Goal: Task Accomplishment & Management: Complete application form

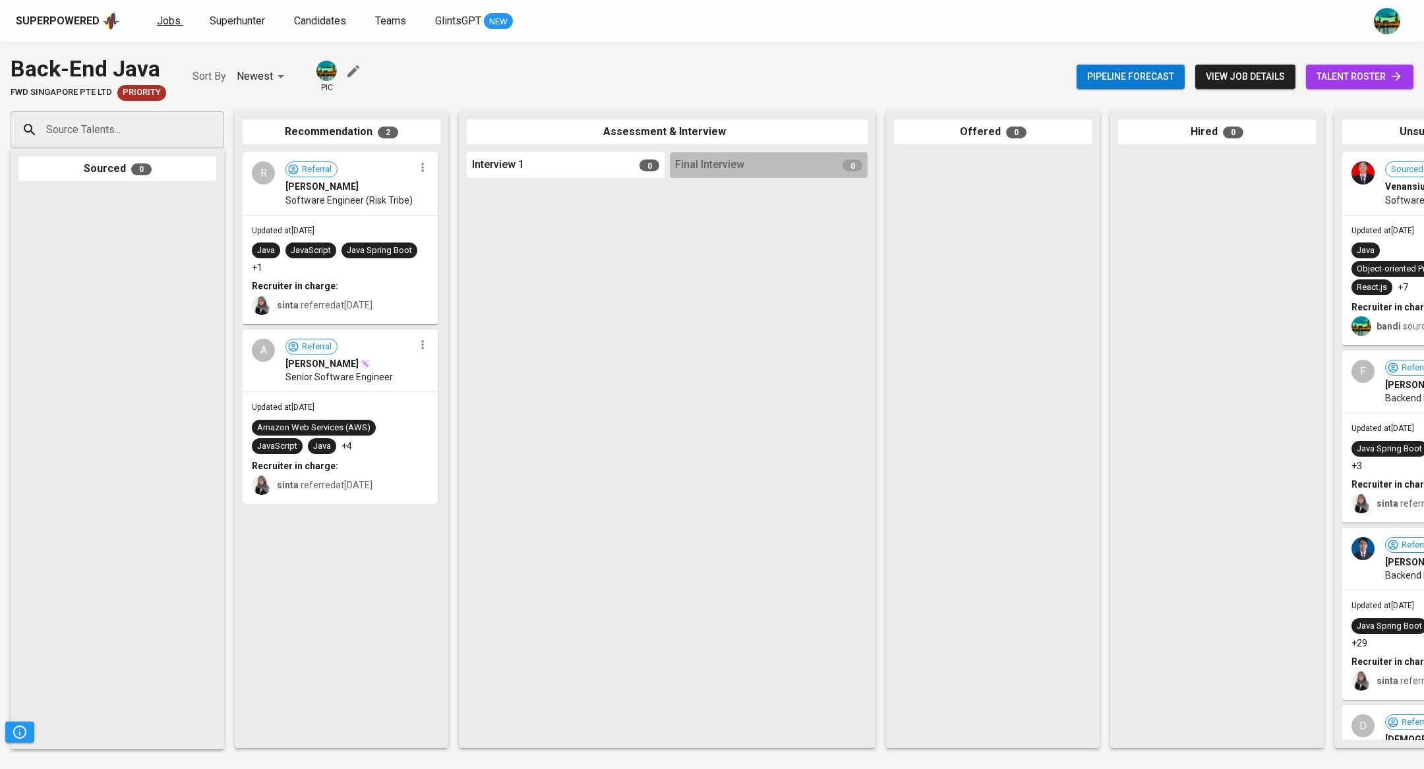
scroll to position [0, 145]
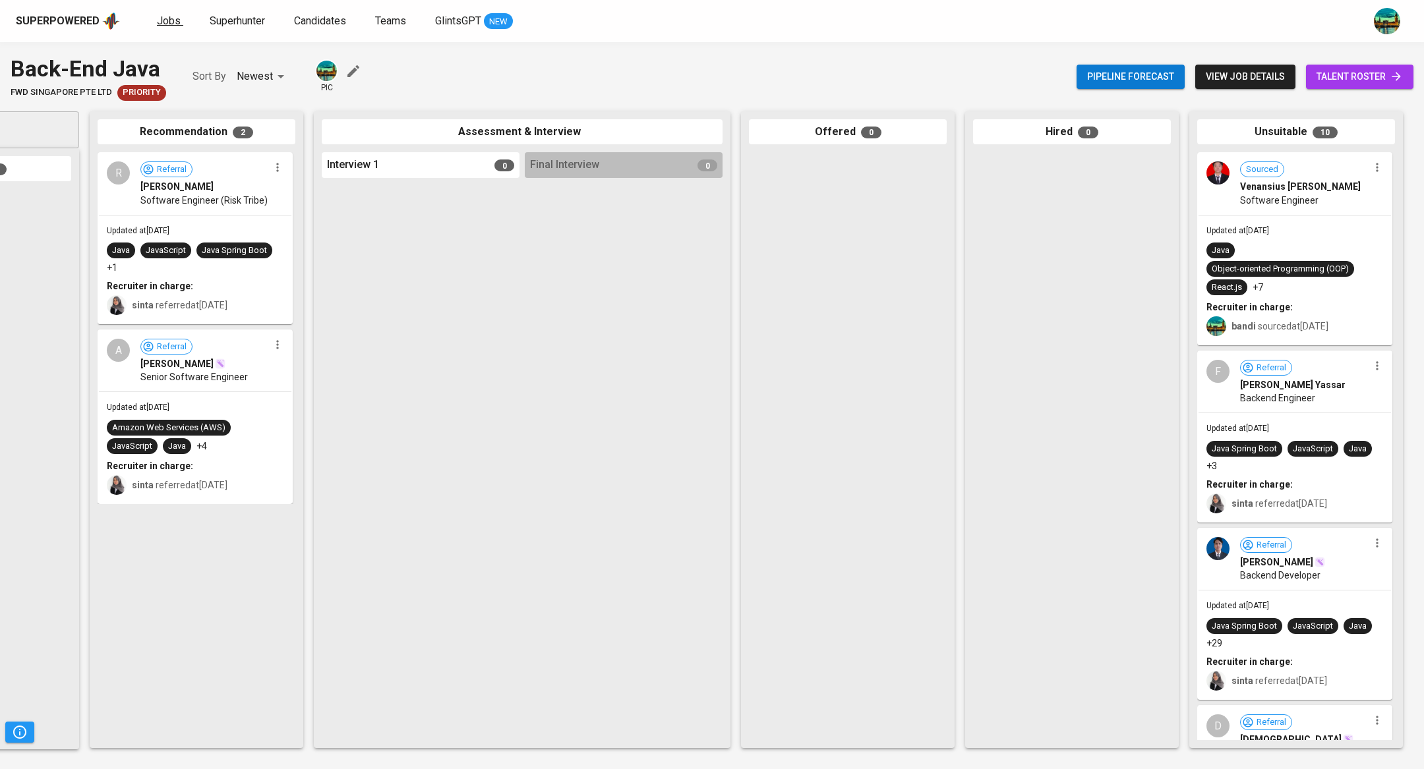
click at [170, 23] on span "Jobs" at bounding box center [169, 21] width 24 height 13
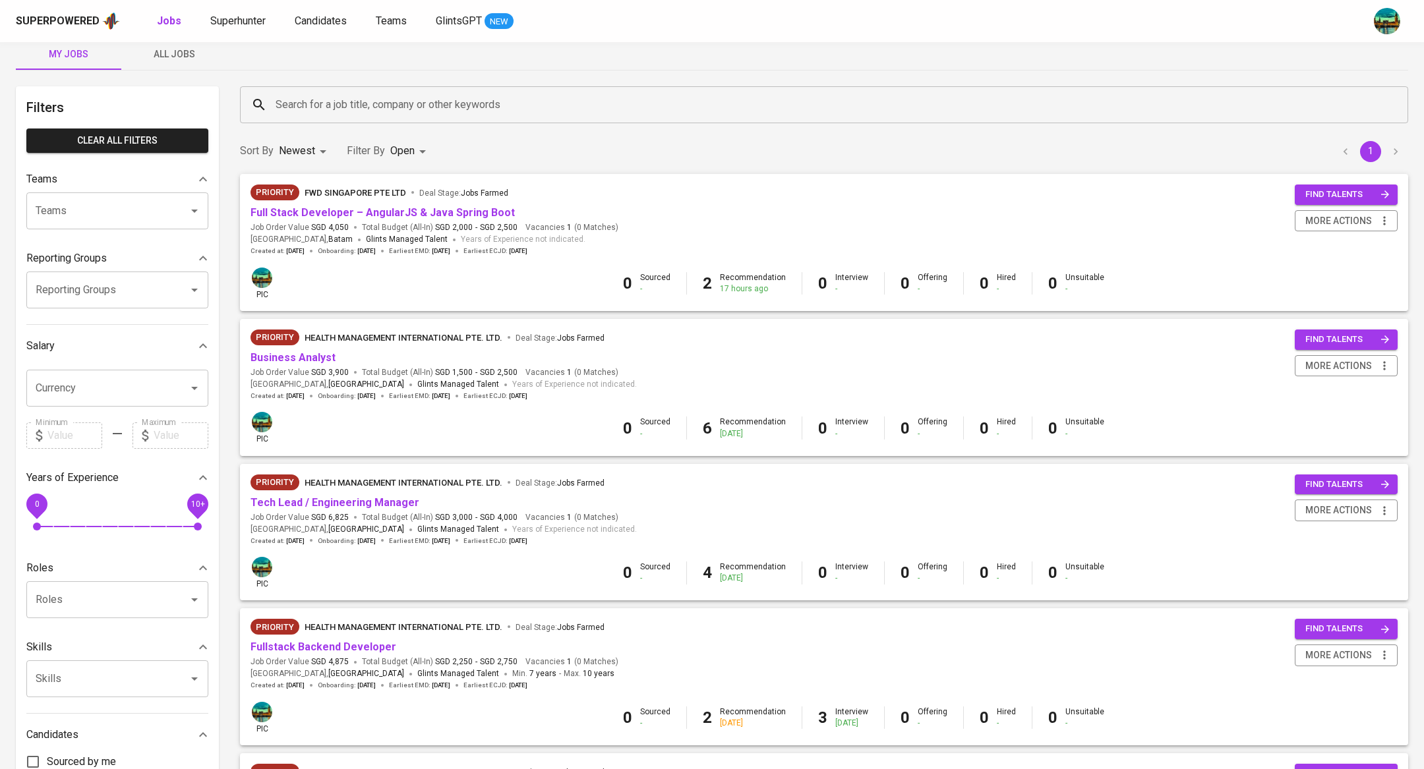
scroll to position [40, 0]
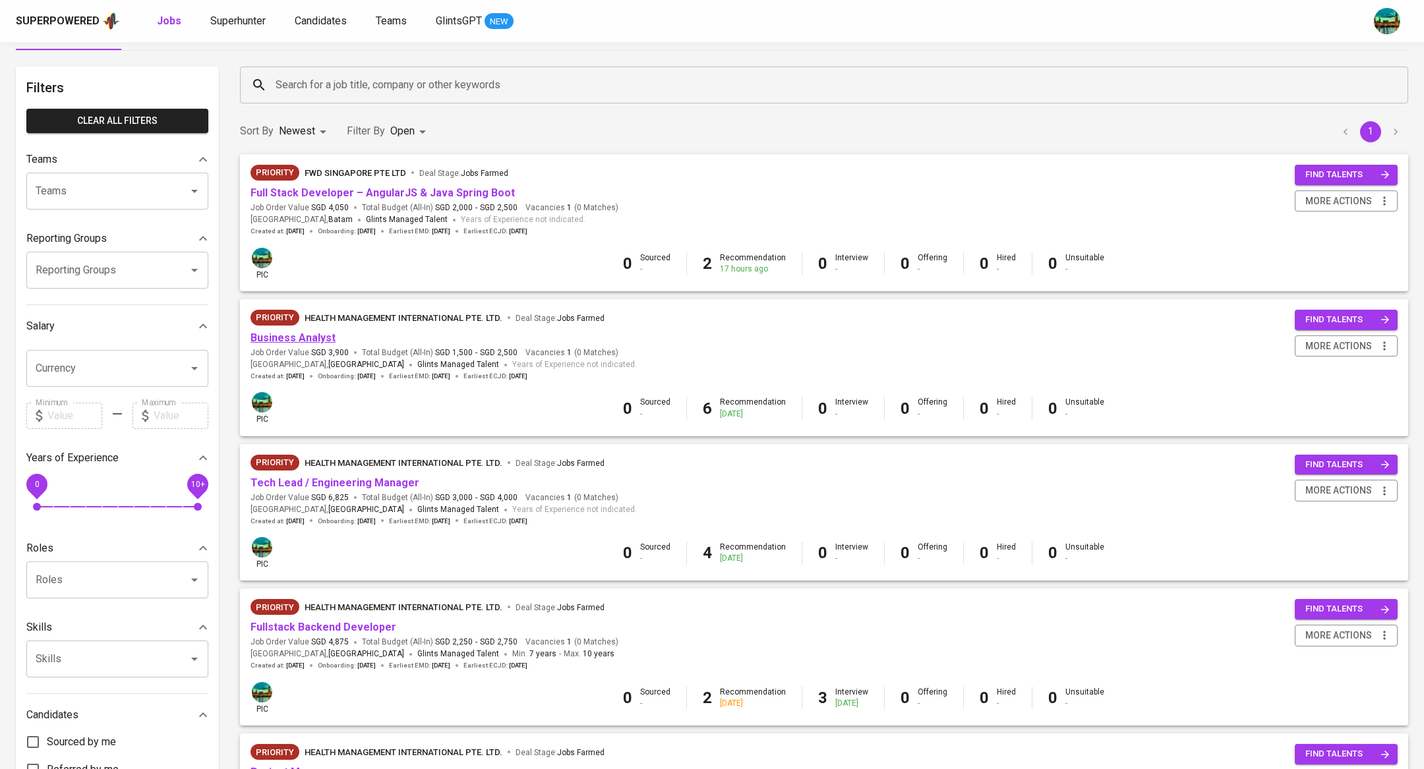
click at [319, 336] on link "Business Analyst" at bounding box center [293, 338] width 85 height 13
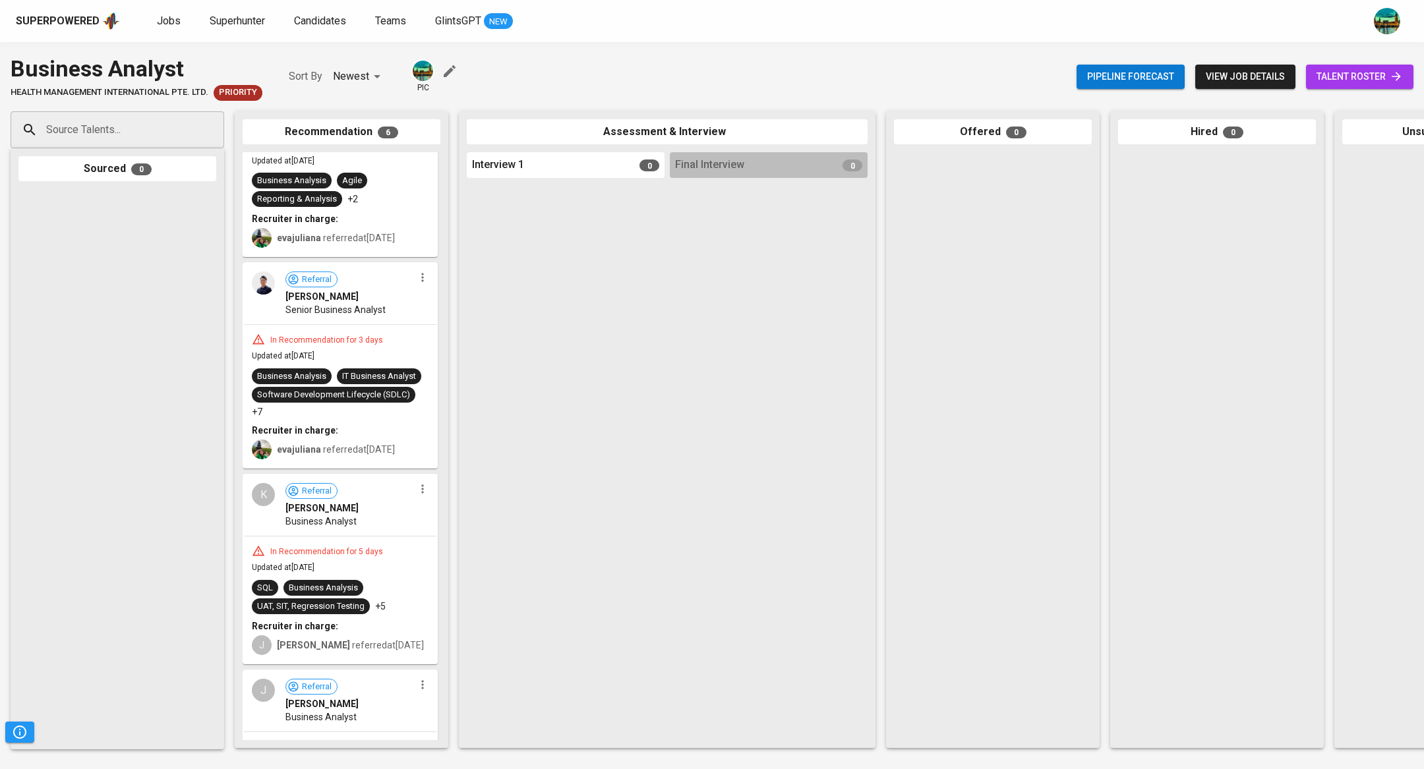
scroll to position [103, 0]
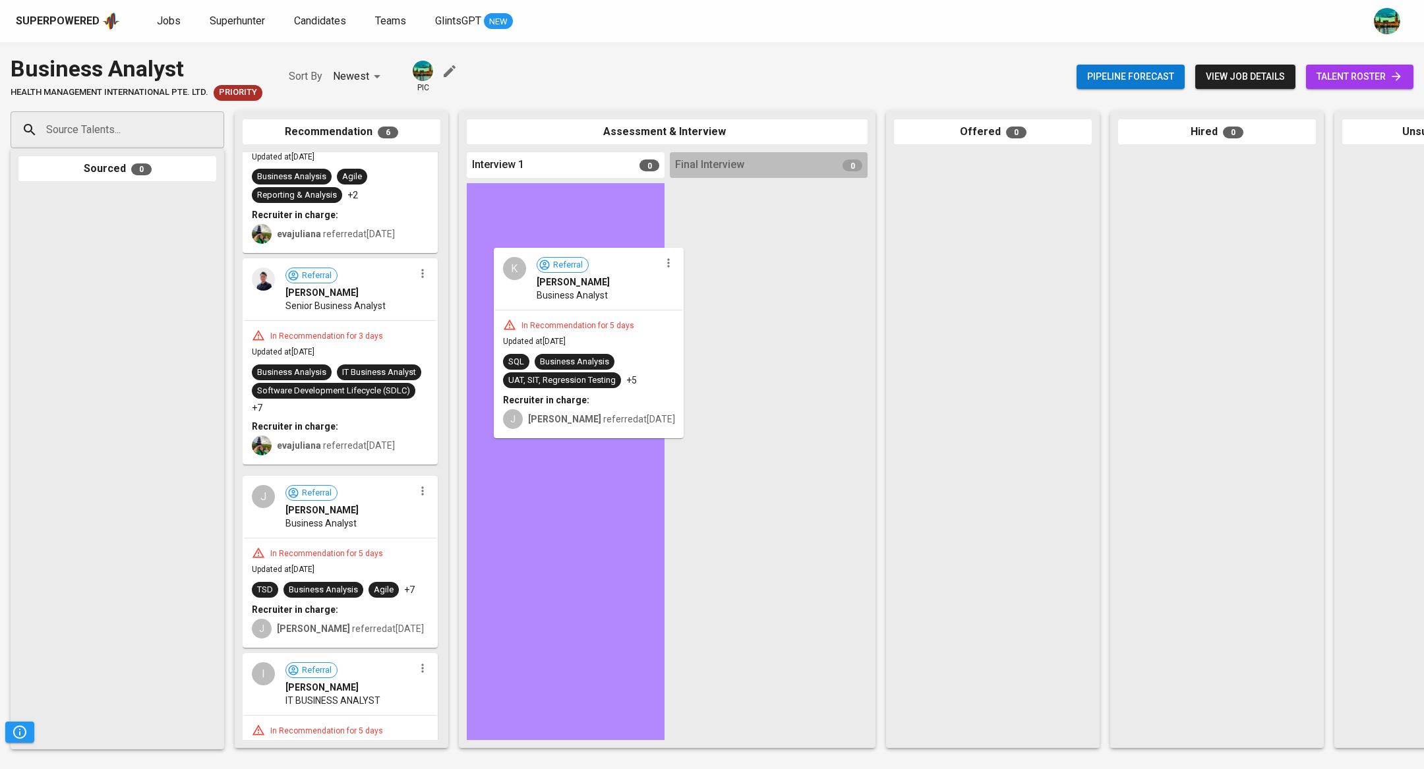
drag, startPoint x: 400, startPoint y: 492, endPoint x: 655, endPoint y: 268, distance: 339.6
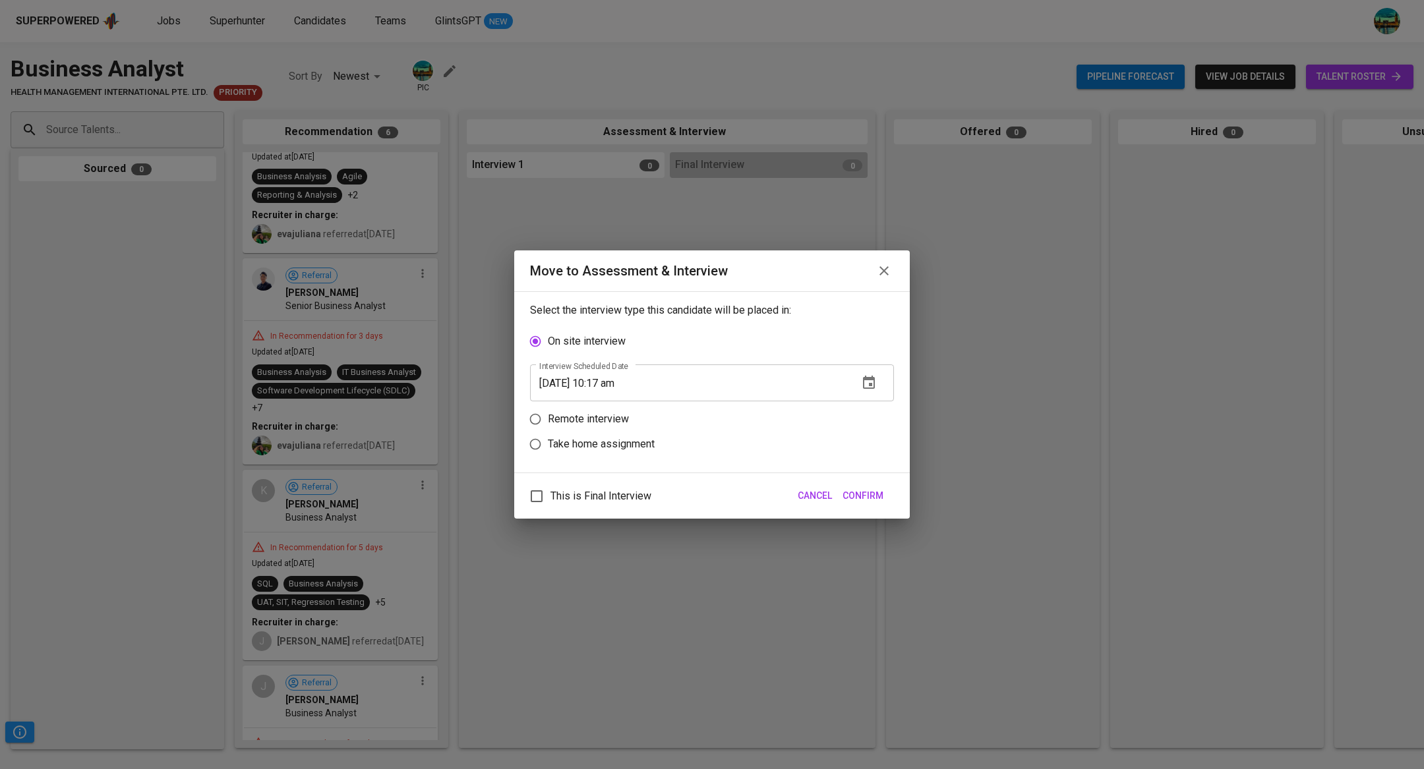
click at [609, 422] on p "Remote interview" at bounding box center [588, 419] width 81 height 16
click at [548, 422] on input "Remote interview" at bounding box center [535, 419] width 25 height 25
radio input "true"
click at [868, 413] on icon "button" at bounding box center [869, 407] width 12 height 13
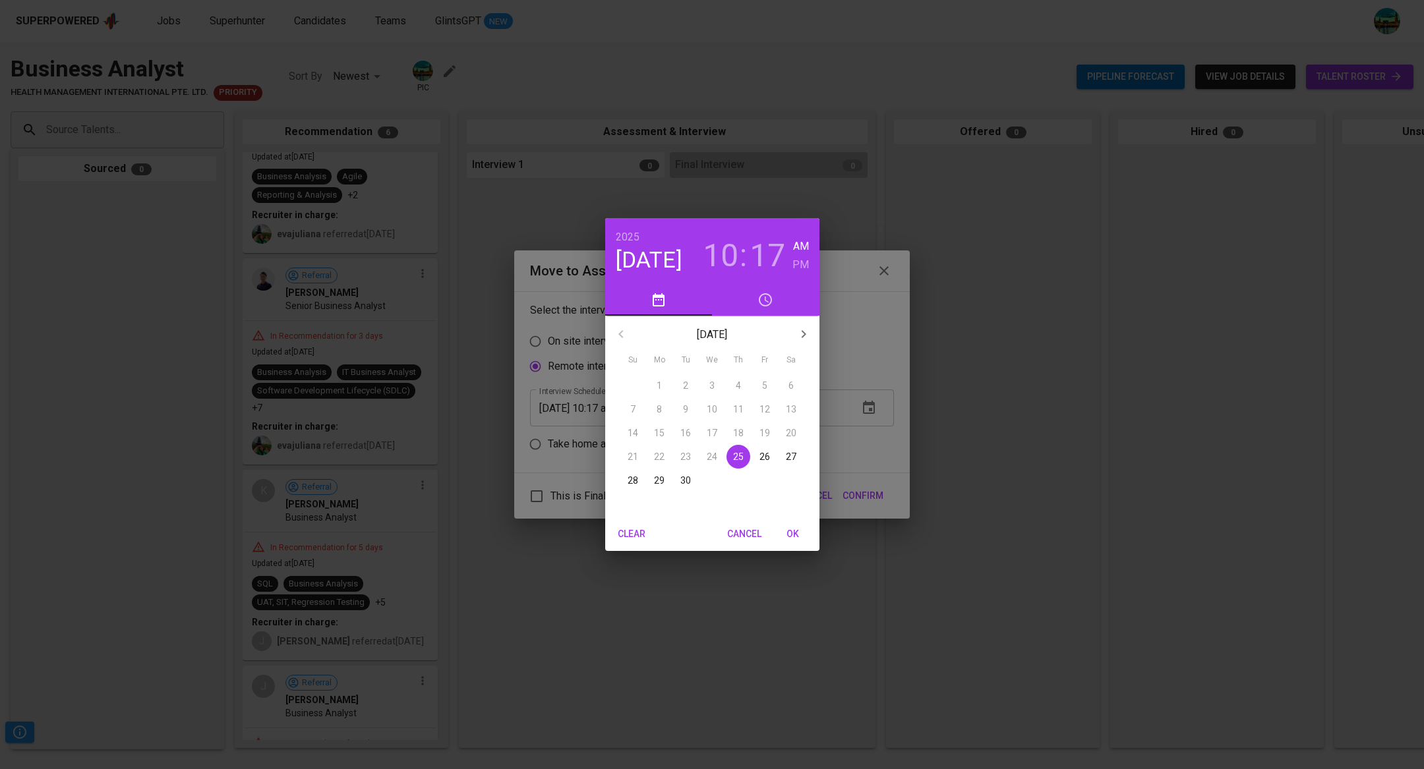
click at [721, 247] on h3 "10" at bounding box center [721, 255] width 36 height 37
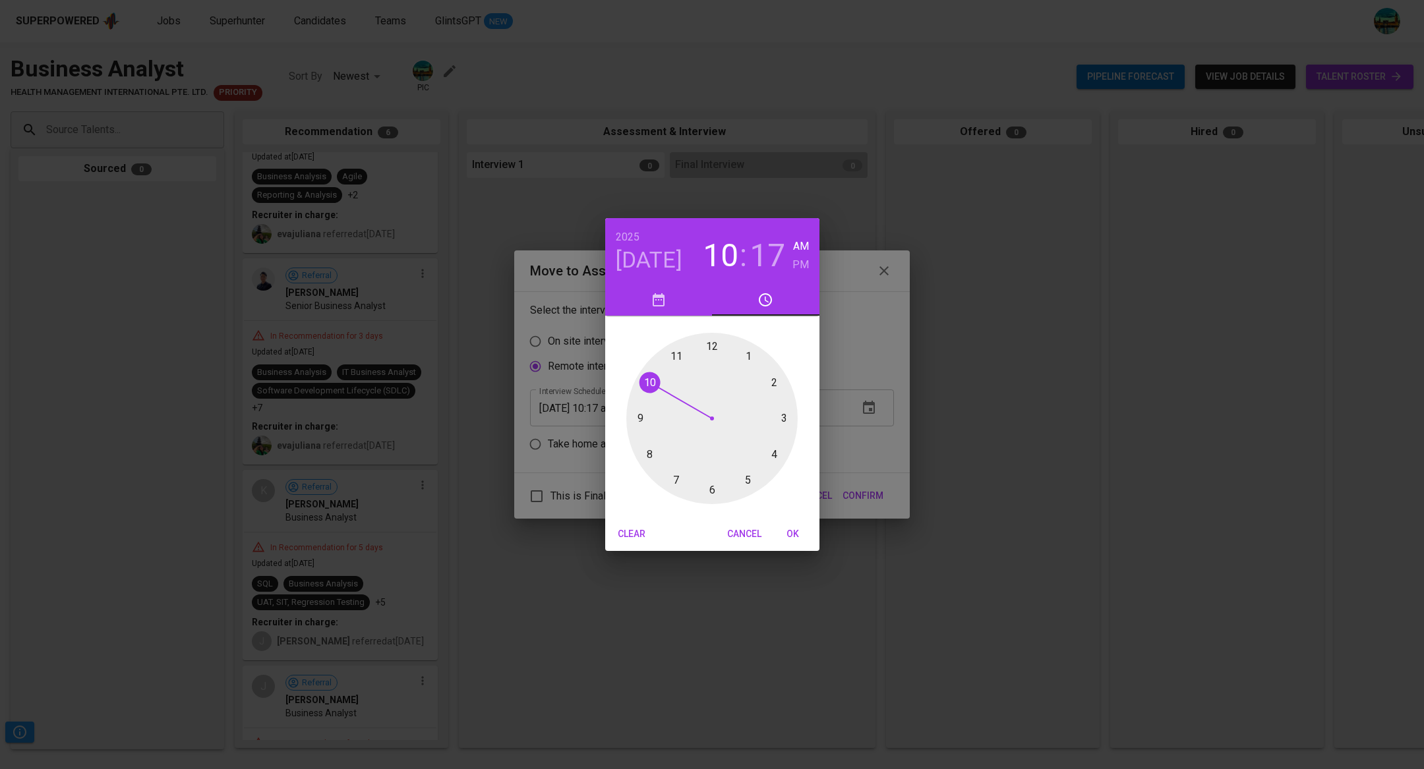
click at [714, 347] on div at bounding box center [711, 418] width 171 height 171
click at [800, 262] on h6 "PM" at bounding box center [800, 265] width 16 height 18
click at [711, 348] on div at bounding box center [711, 418] width 171 height 171
type input "[DATE] 12:00 pm"
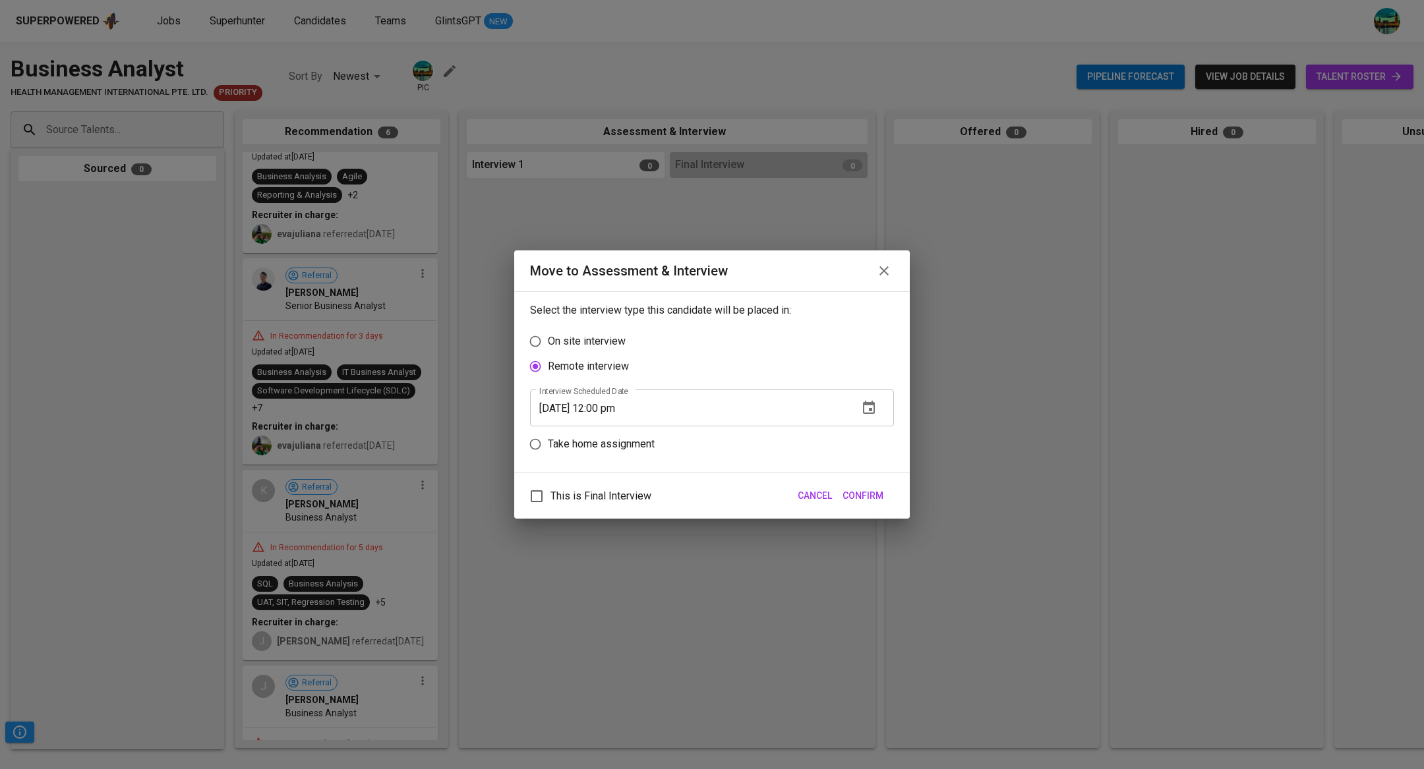
click at [872, 498] on span "Confirm" at bounding box center [863, 496] width 41 height 16
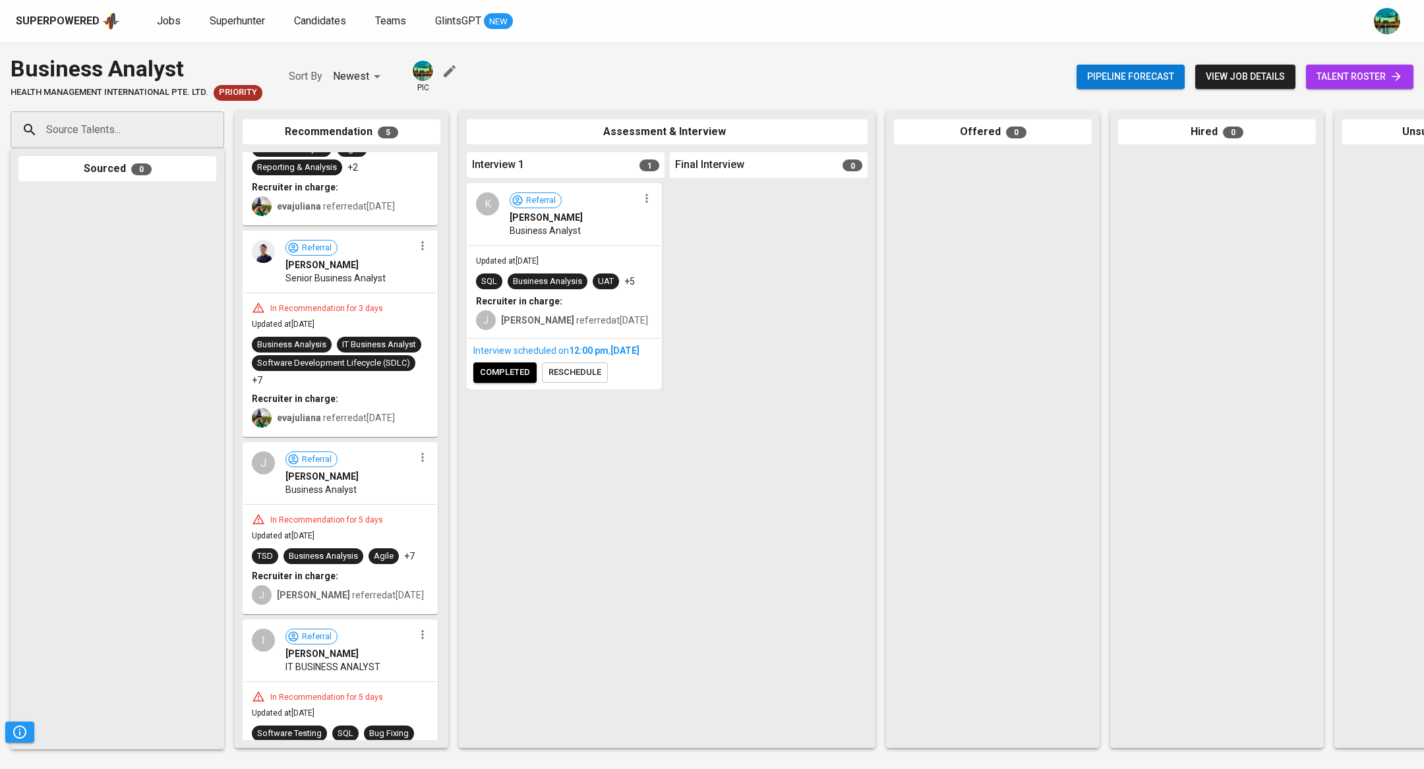
scroll to position [135, 0]
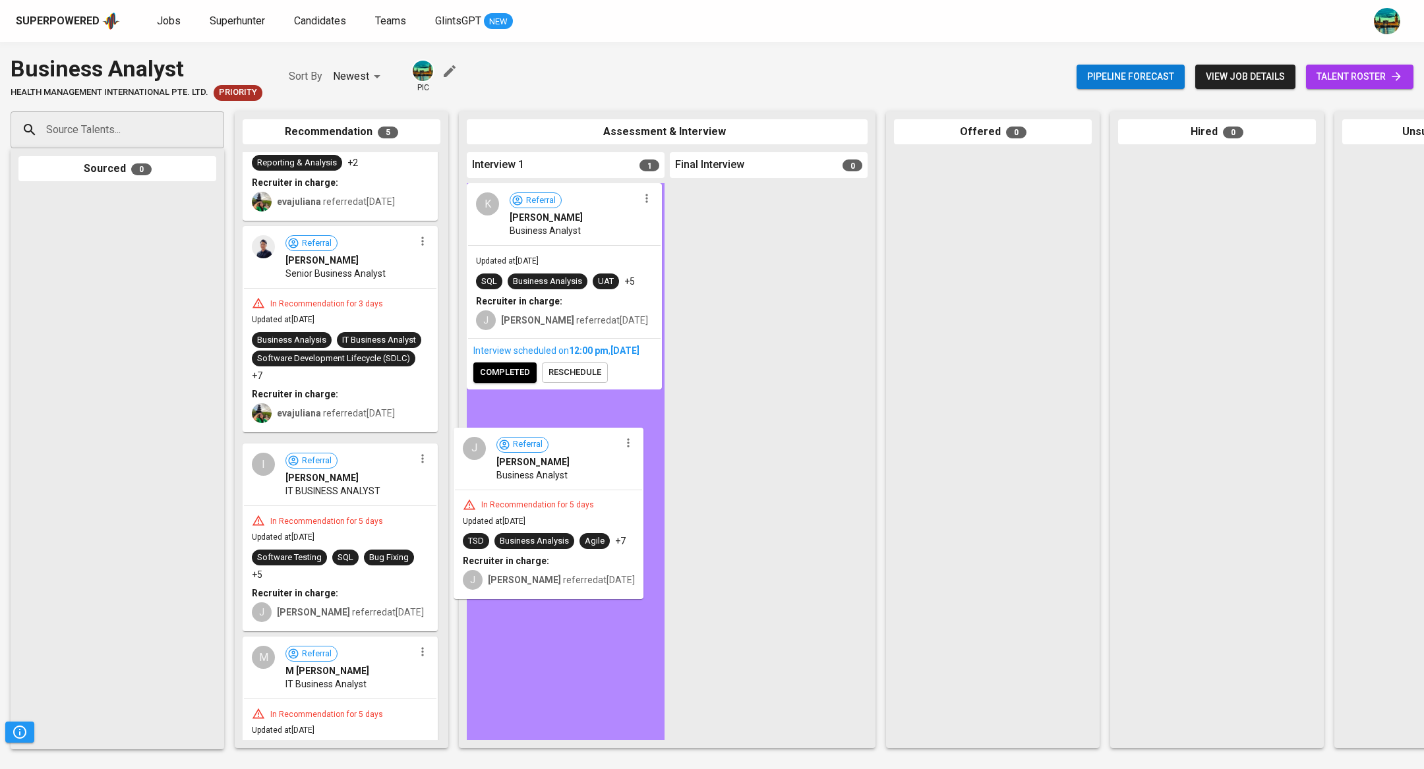
drag, startPoint x: 399, startPoint y: 491, endPoint x: 613, endPoint y: 479, distance: 214.6
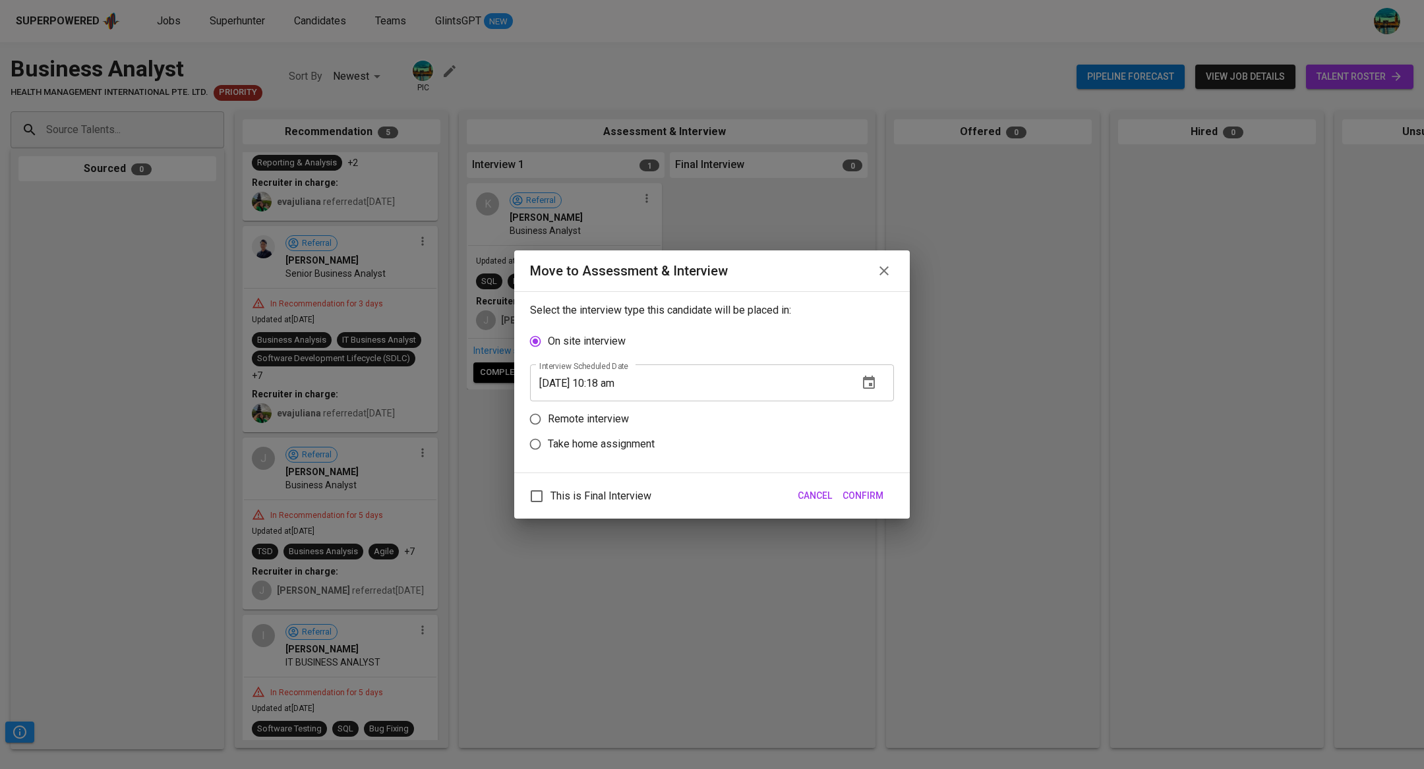
click at [611, 422] on p "Remote interview" at bounding box center [588, 419] width 81 height 16
click at [548, 422] on input "Remote interview" at bounding box center [535, 419] width 25 height 25
radio input "true"
click at [873, 411] on icon "button" at bounding box center [869, 408] width 16 height 16
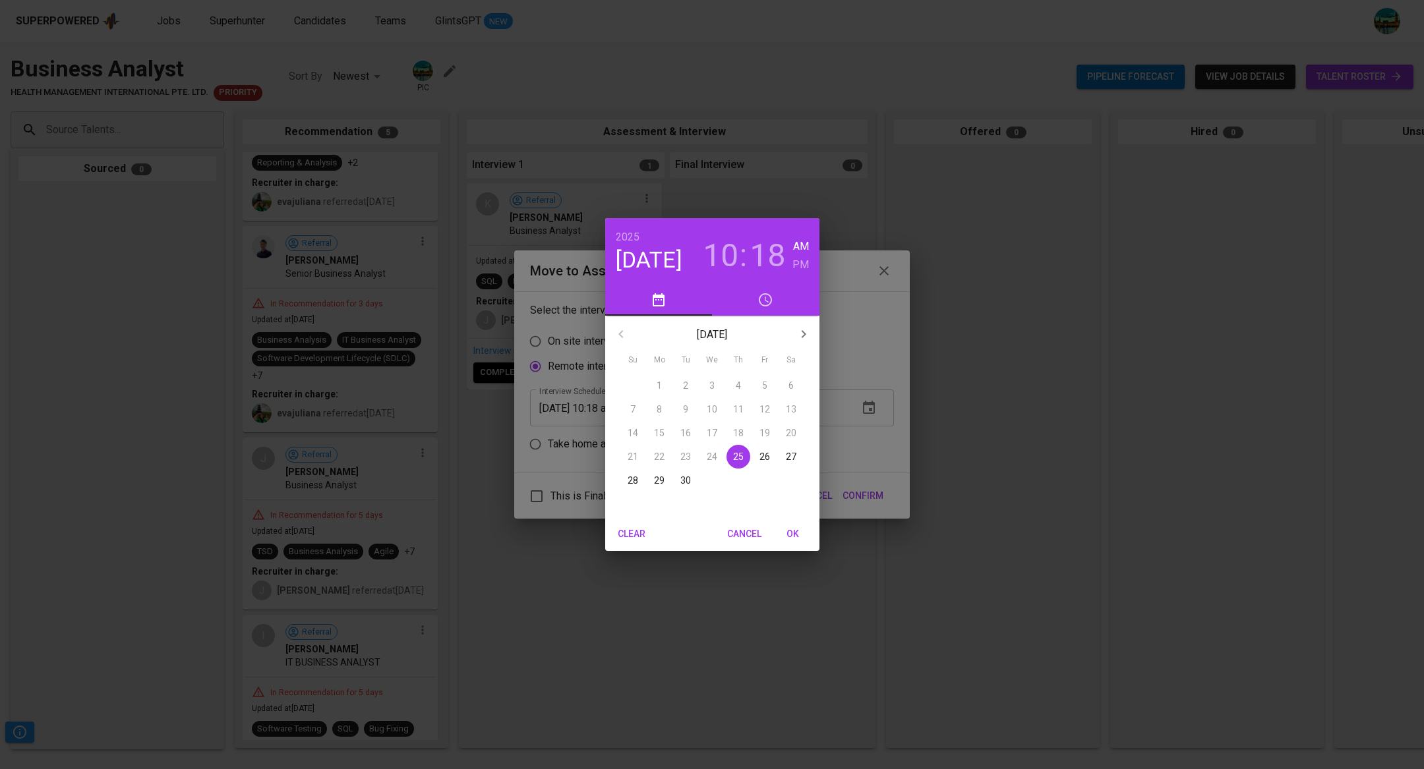
click at [726, 263] on h3 "10" at bounding box center [721, 255] width 36 height 37
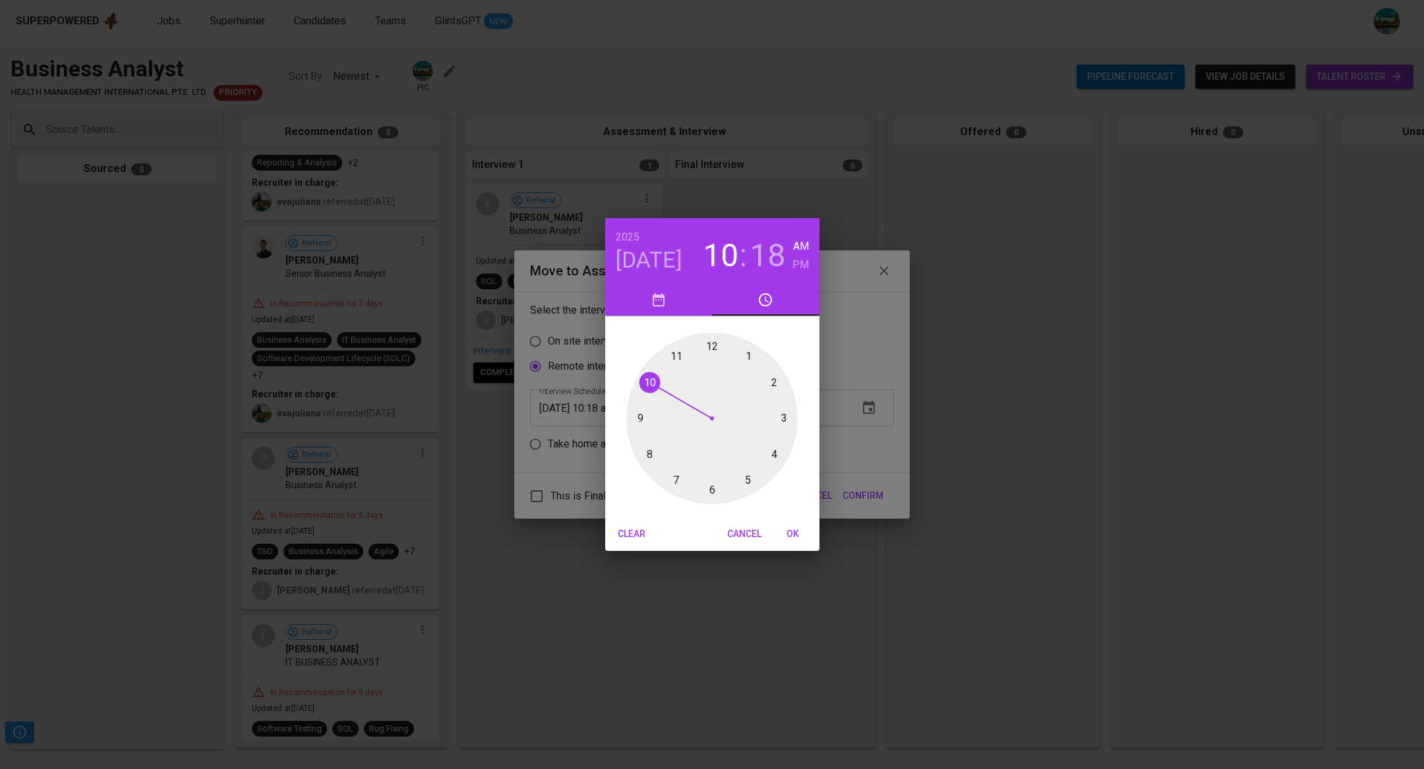
click at [748, 358] on div at bounding box center [711, 418] width 171 height 171
click at [795, 264] on h6 "PM" at bounding box center [800, 265] width 16 height 18
click at [713, 348] on div at bounding box center [711, 418] width 171 height 171
type input "[DATE] 01:00 pm"
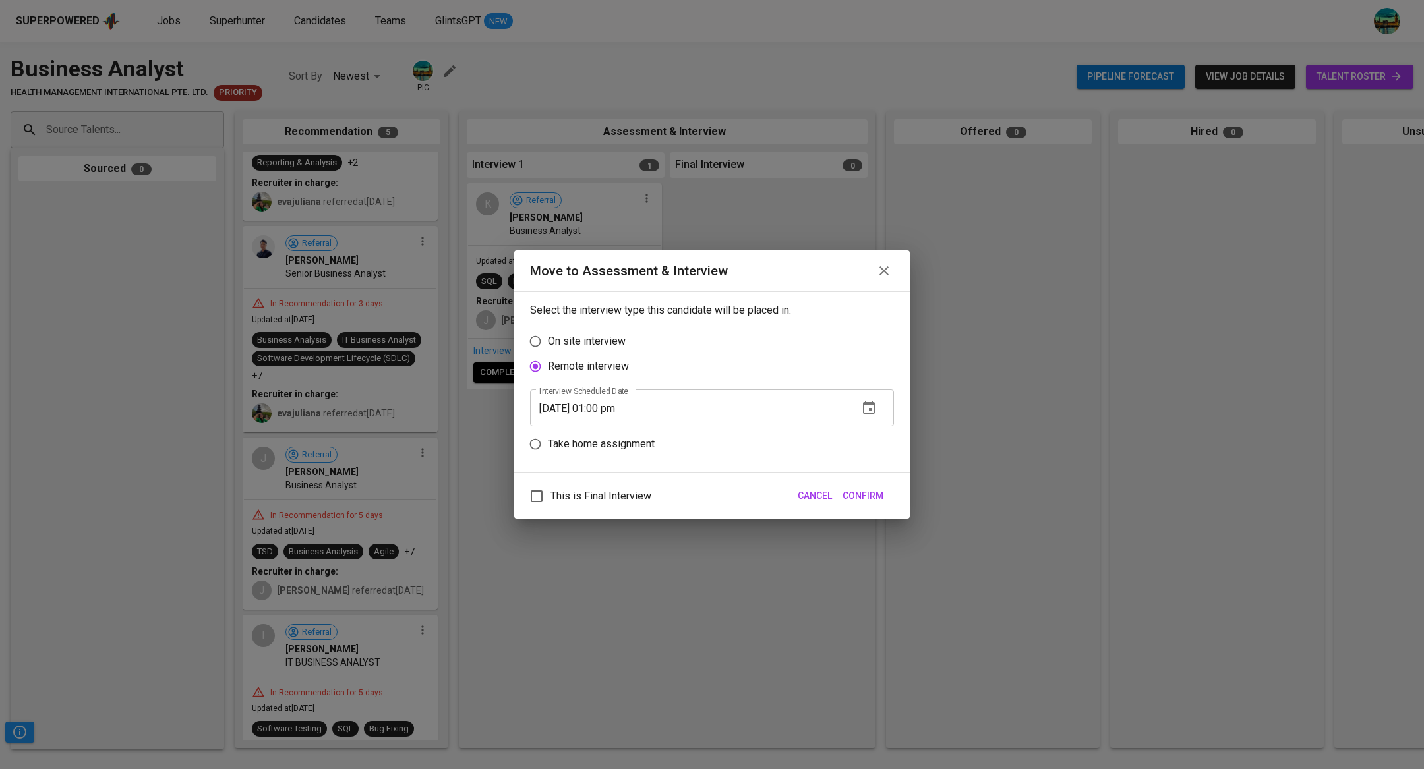
click at [876, 494] on span "Confirm" at bounding box center [863, 496] width 41 height 16
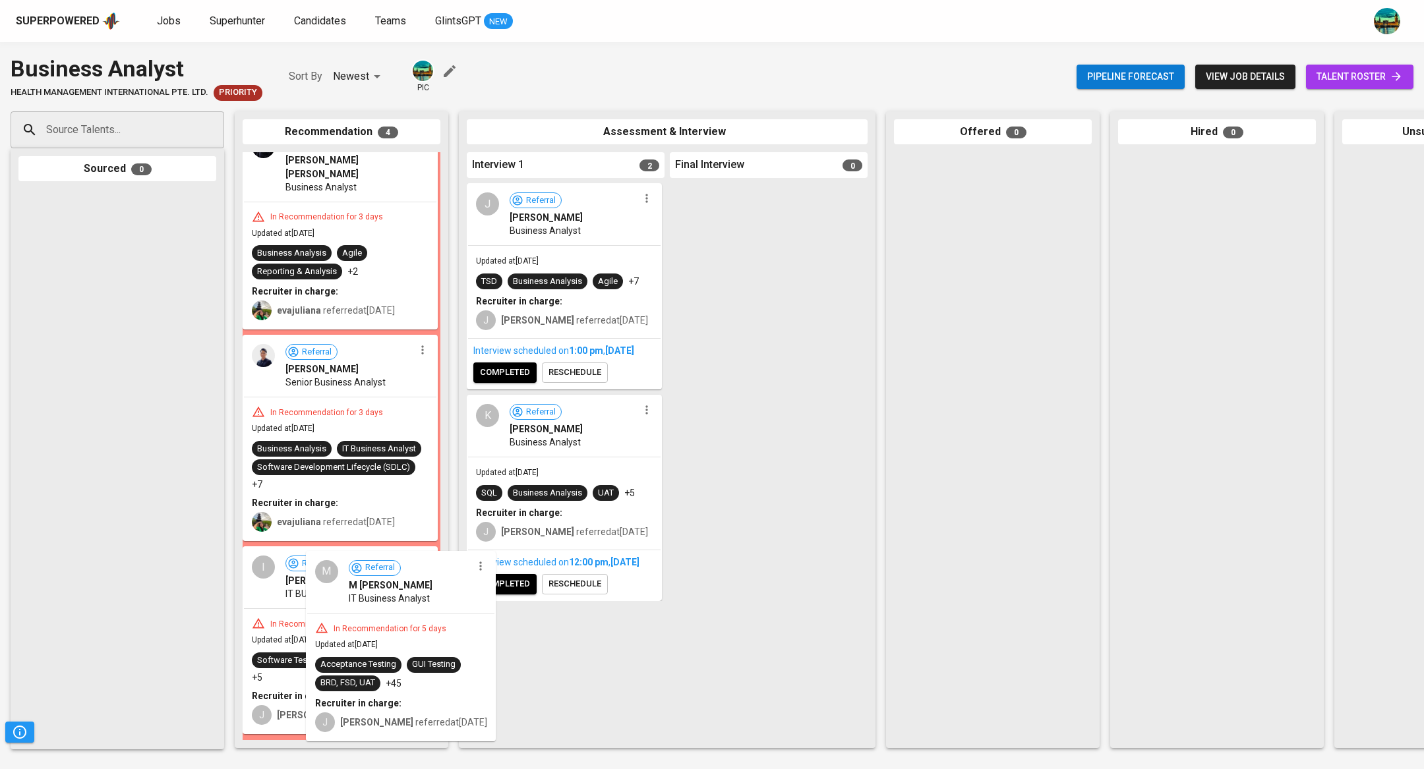
scroll to position [28, 0]
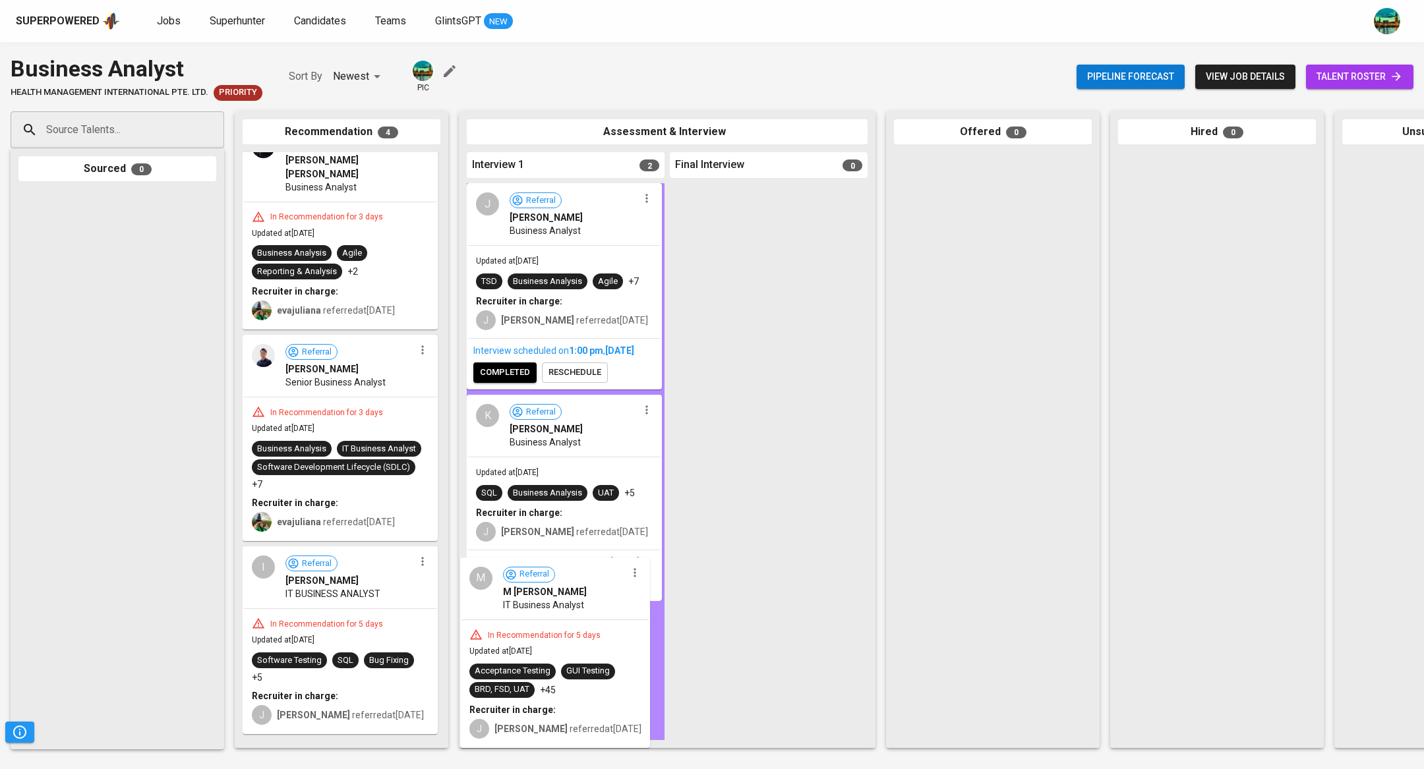
drag, startPoint x: 404, startPoint y: 618, endPoint x: 628, endPoint y: 625, distance: 223.6
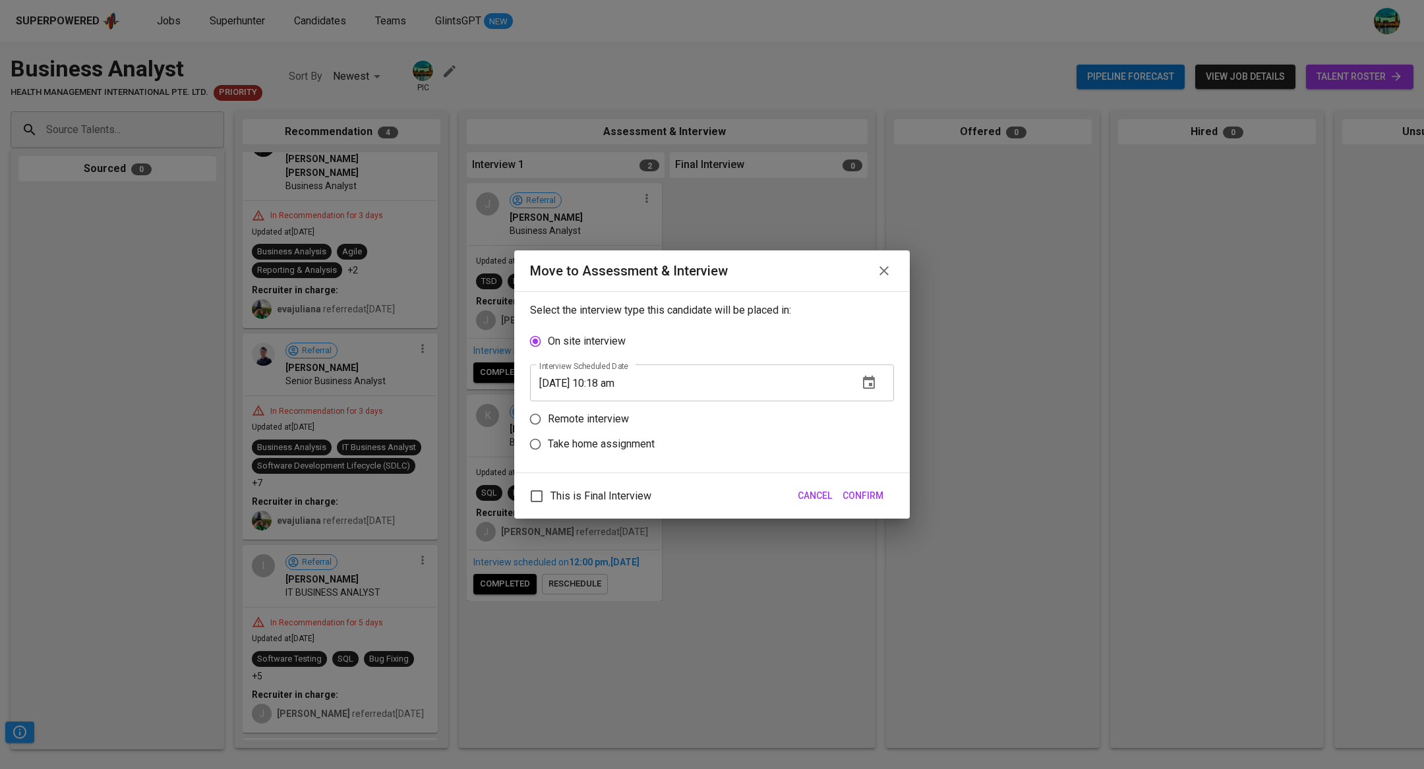
click at [611, 425] on p "Remote interview" at bounding box center [588, 419] width 81 height 16
click at [548, 425] on input "Remote interview" at bounding box center [535, 419] width 25 height 25
radio input "true"
click at [872, 408] on icon "button" at bounding box center [869, 408] width 16 height 16
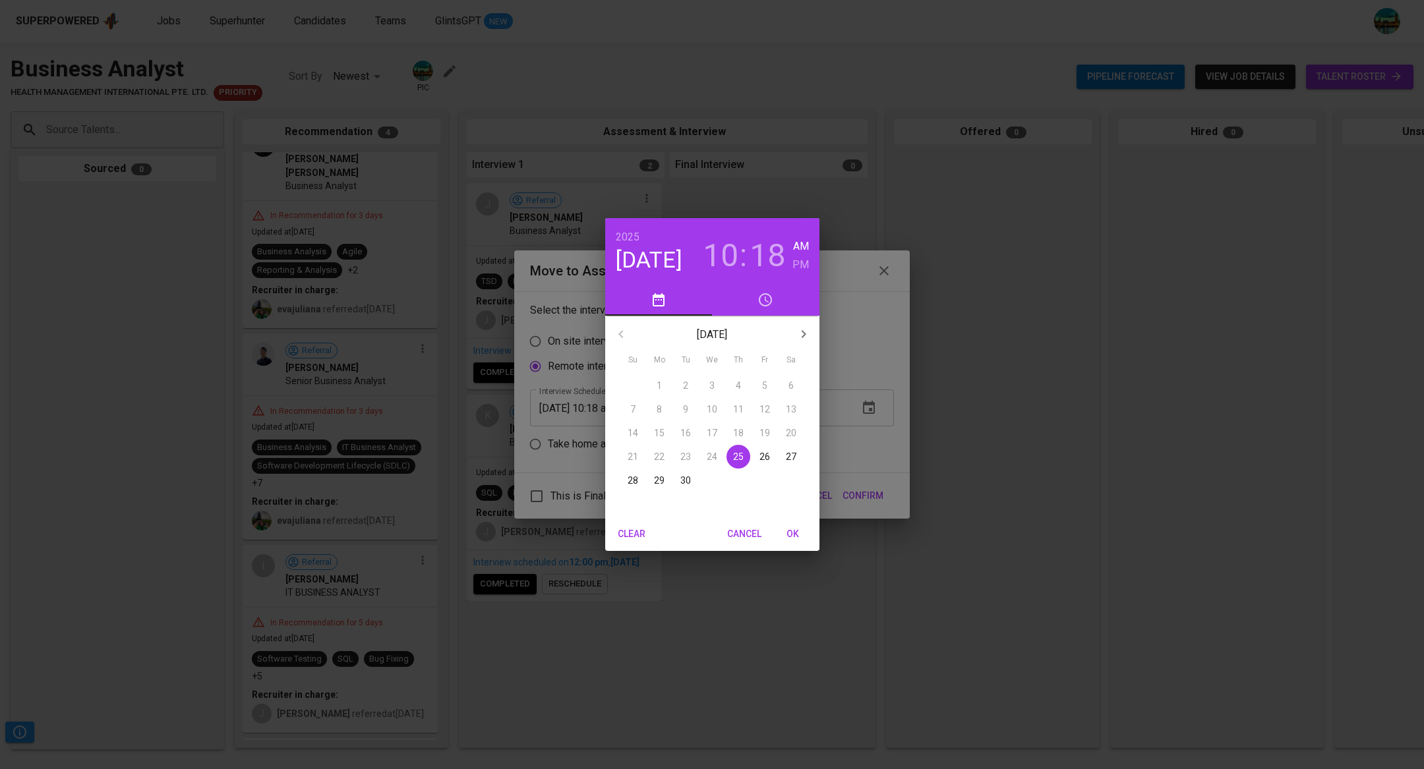
click at [730, 257] on h3 "10" at bounding box center [721, 255] width 36 height 37
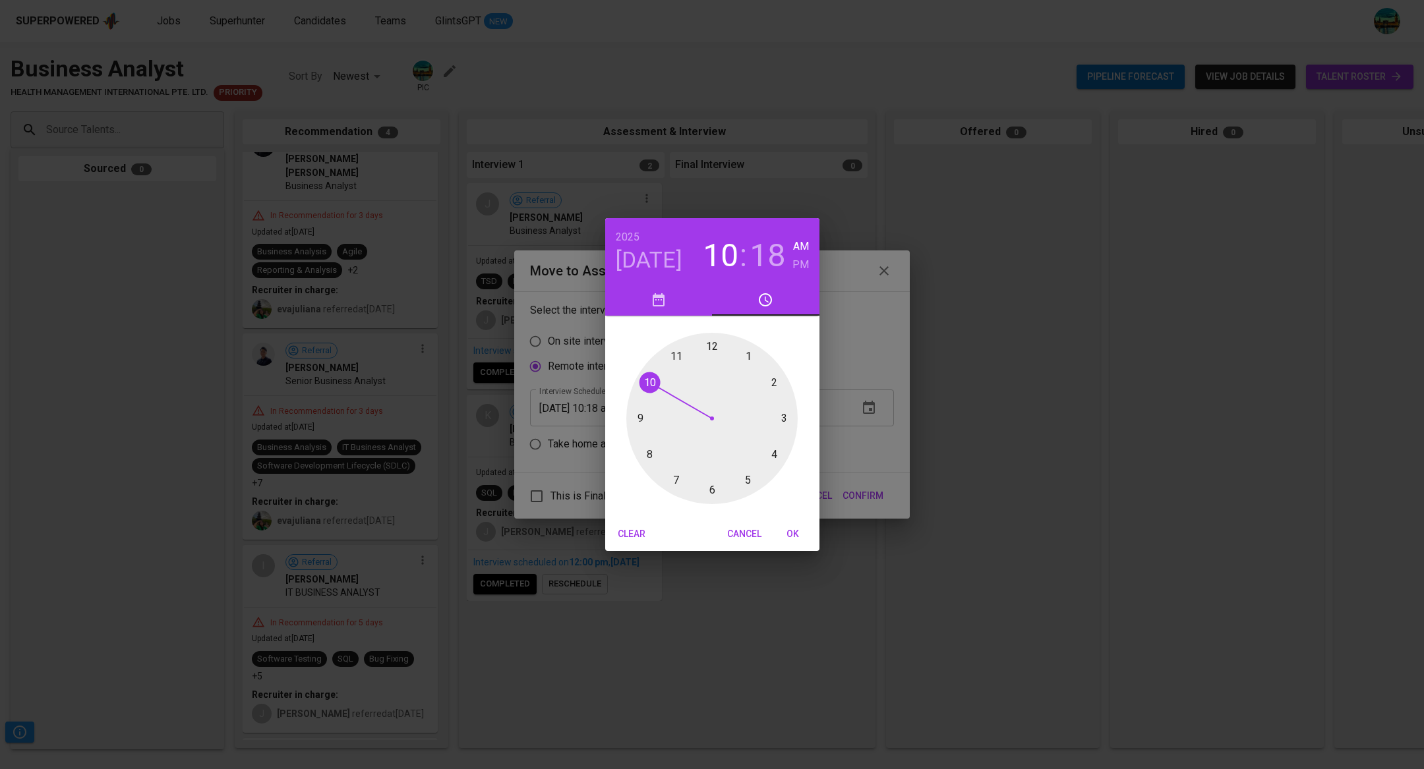
click at [716, 349] on div at bounding box center [711, 418] width 171 height 171
click at [712, 350] on div at bounding box center [711, 418] width 171 height 171
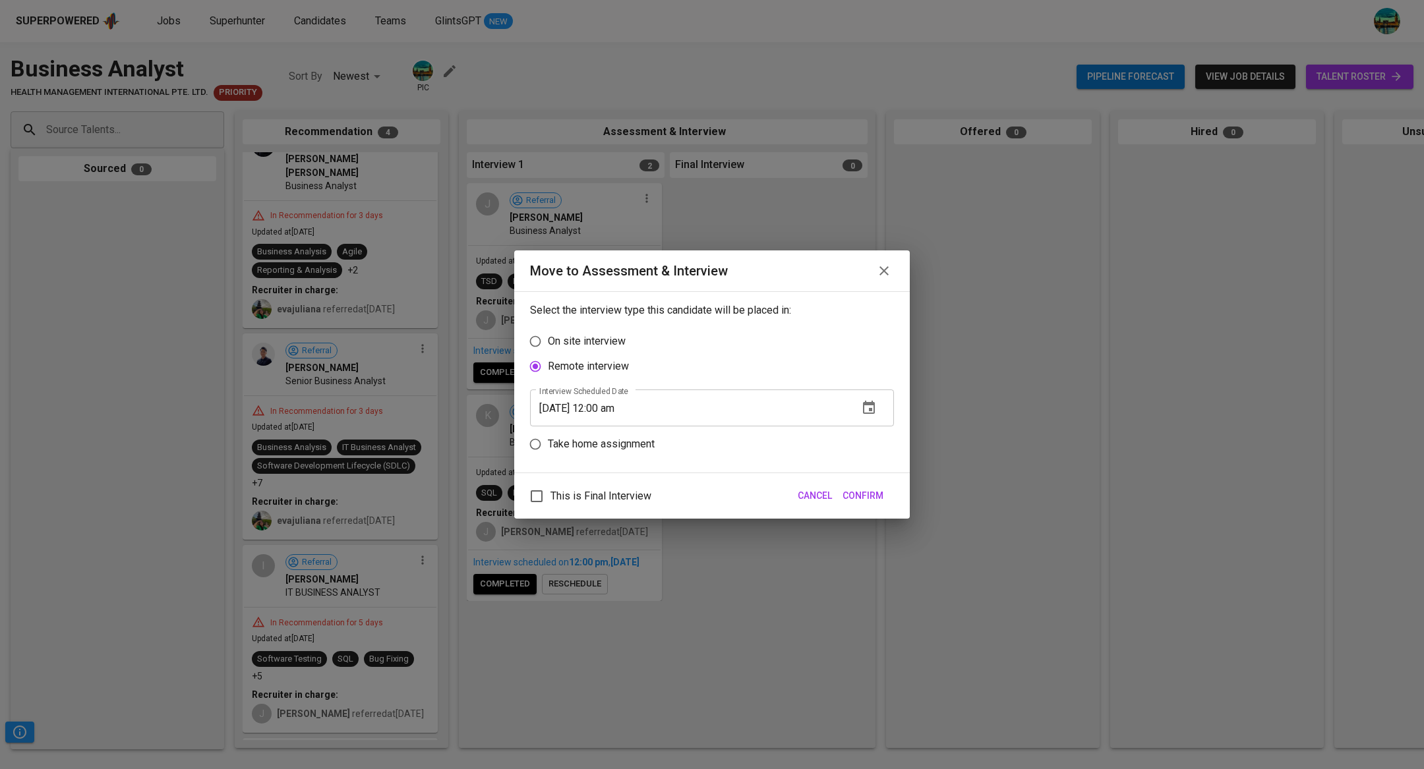
click at [862, 411] on icon "button" at bounding box center [869, 408] width 16 height 16
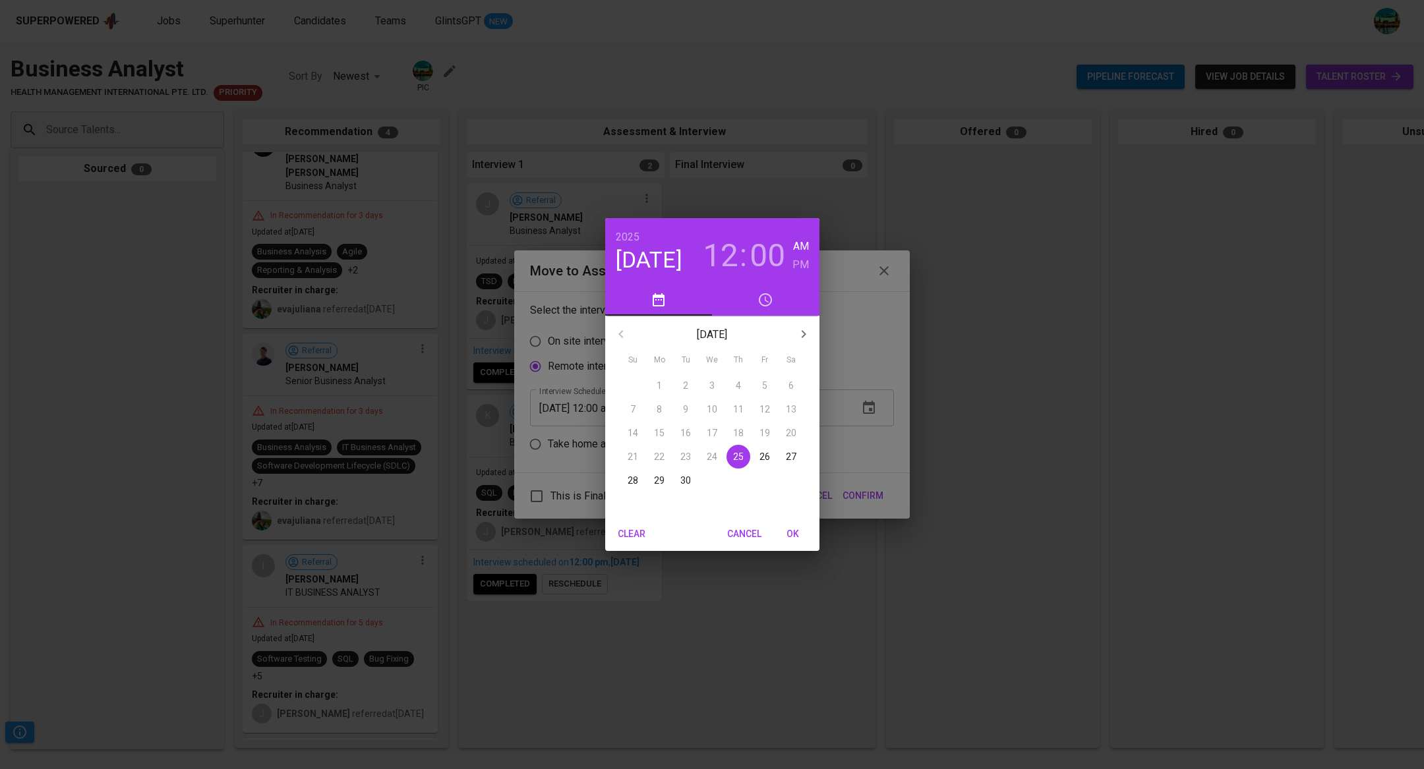
click at [798, 260] on h6 "PM" at bounding box center [800, 265] width 16 height 18
click at [790, 529] on span "OK" at bounding box center [793, 534] width 32 height 16
type input "[DATE] 12:00 pm"
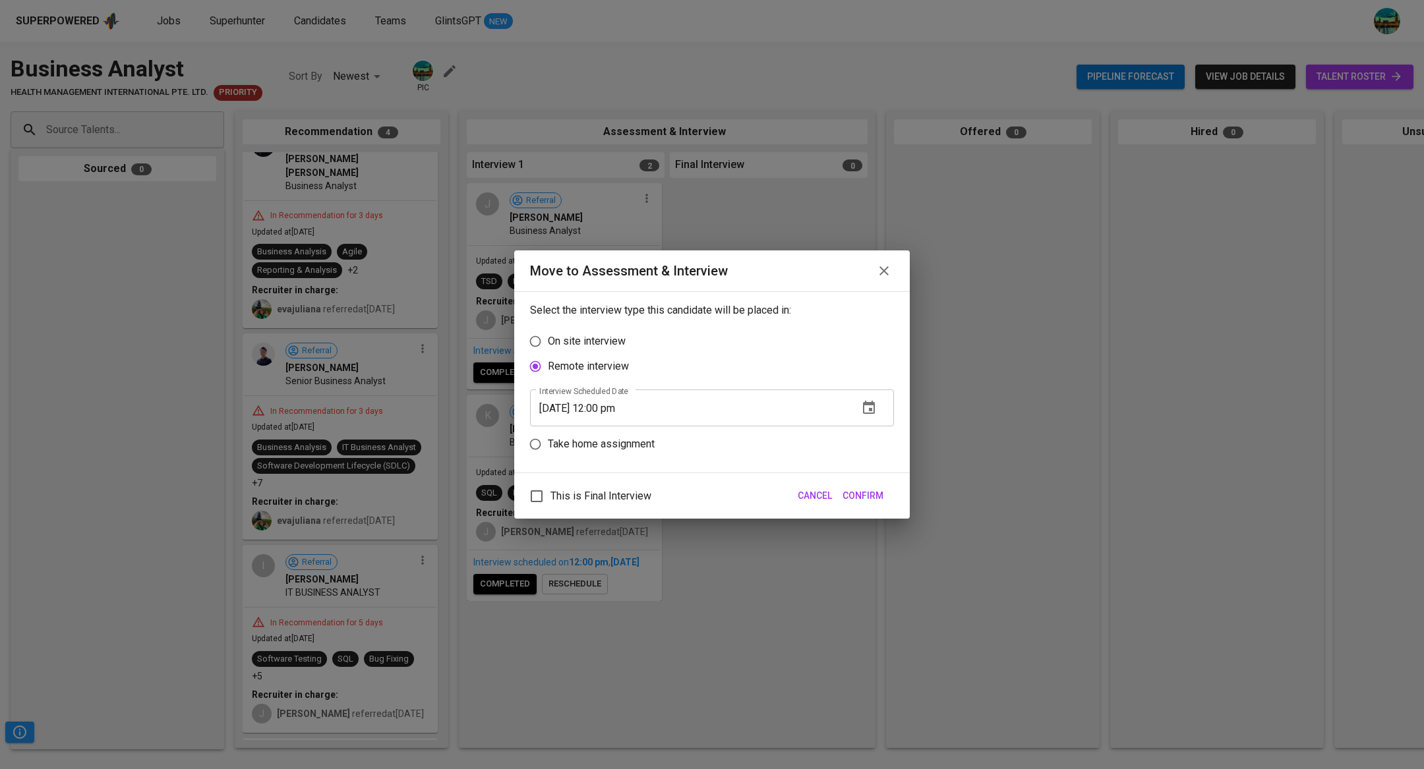
click at [860, 500] on span "Confirm" at bounding box center [863, 496] width 41 height 16
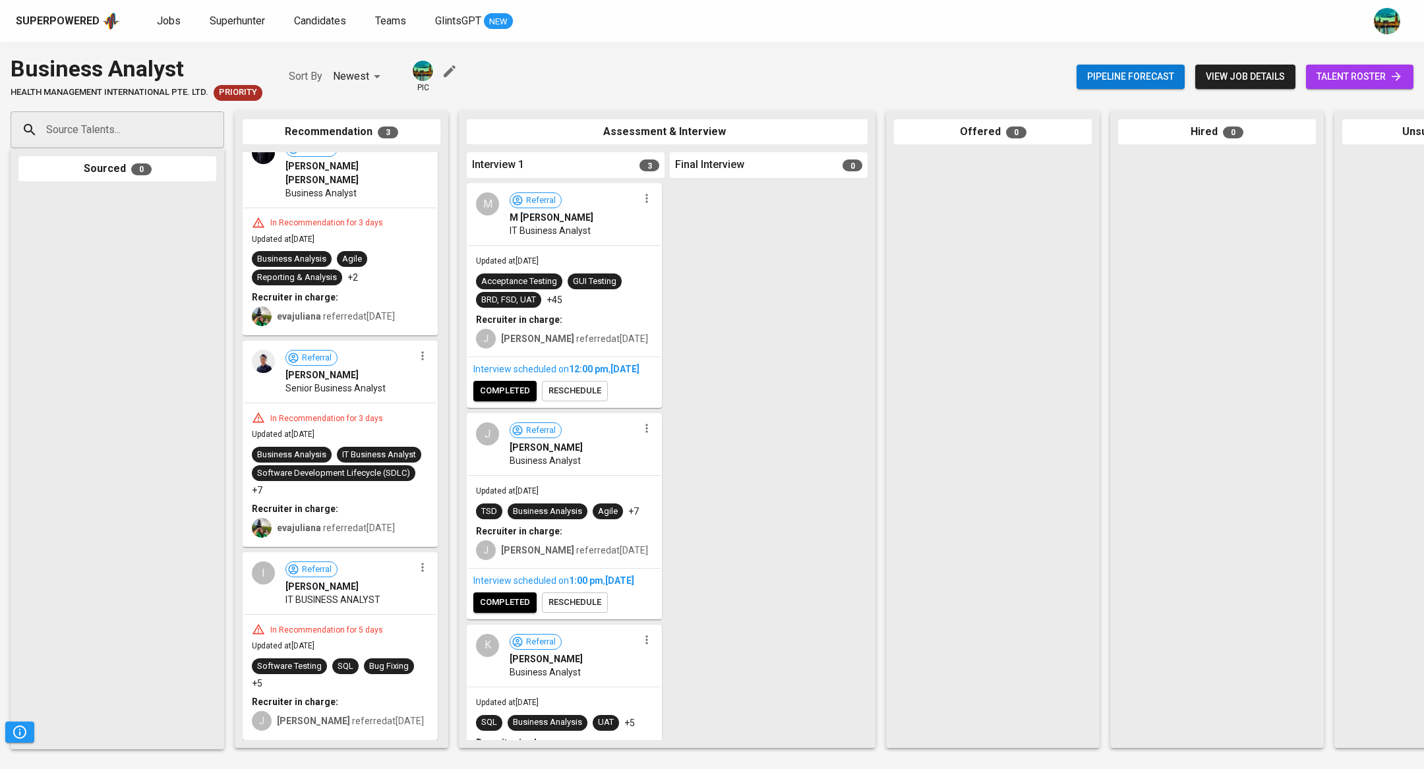
scroll to position [22, 0]
click at [169, 30] on div "Superpowered Jobs Superhunter Candidates Teams GlintsGPT NEW" at bounding box center [691, 21] width 1350 height 20
click at [168, 19] on span "Jobs" at bounding box center [169, 21] width 24 height 13
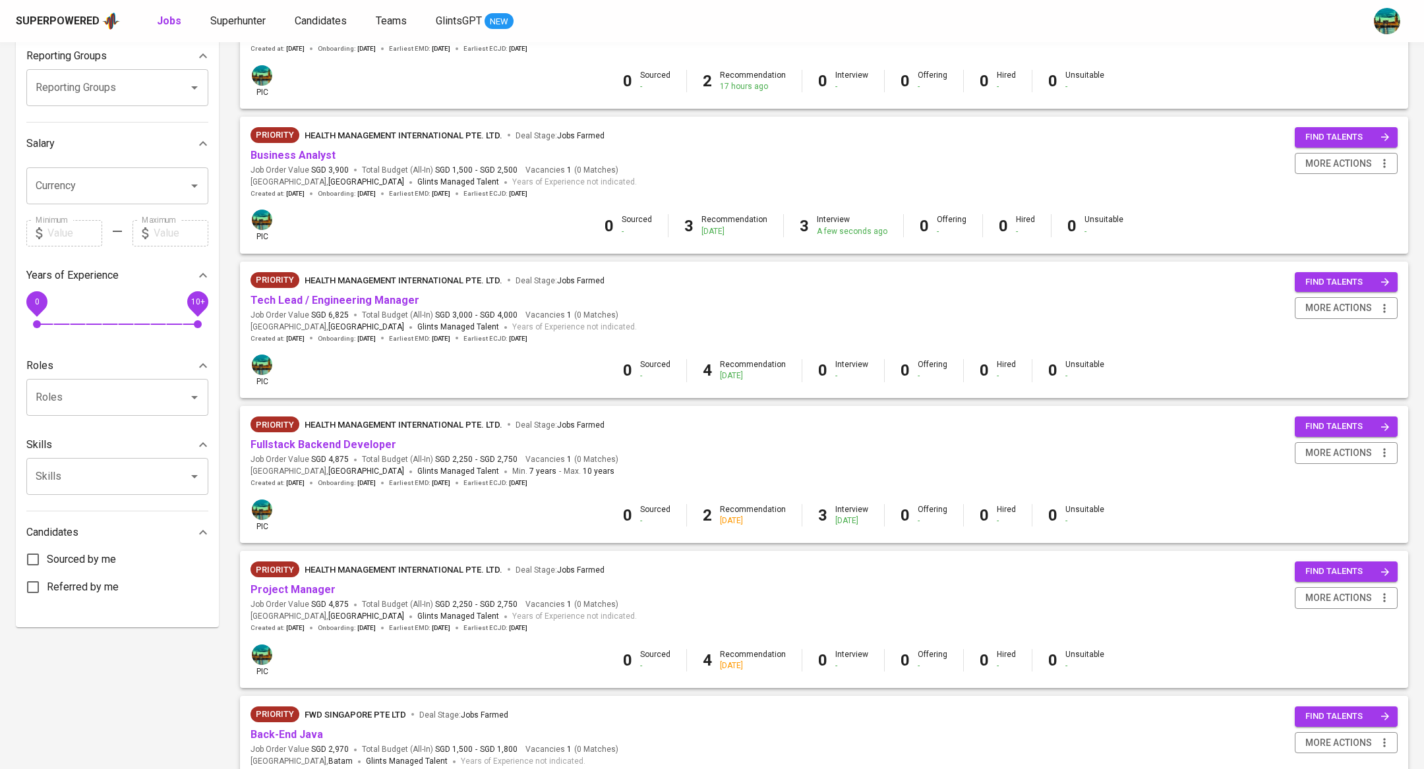
scroll to position [375, 0]
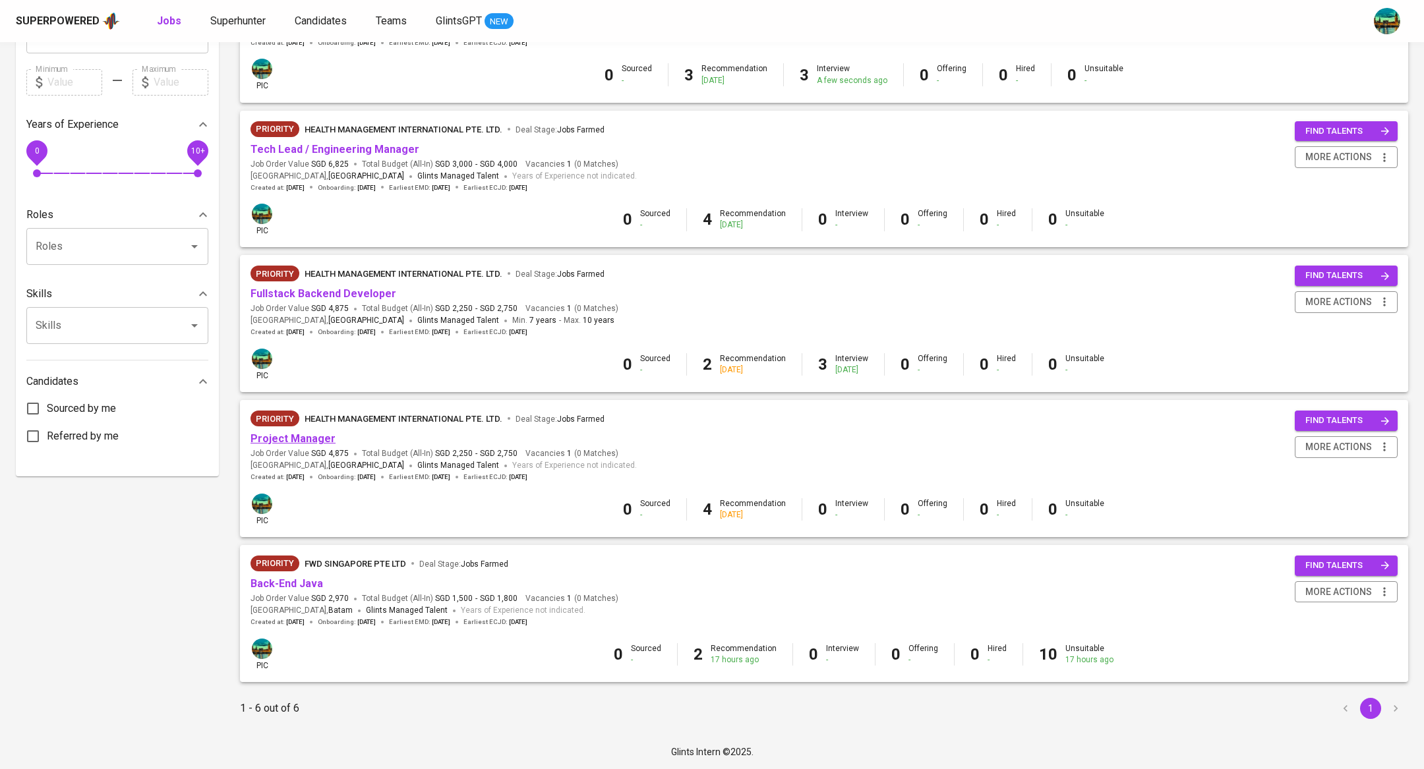
click at [317, 436] on link "Project Manager" at bounding box center [293, 438] width 85 height 13
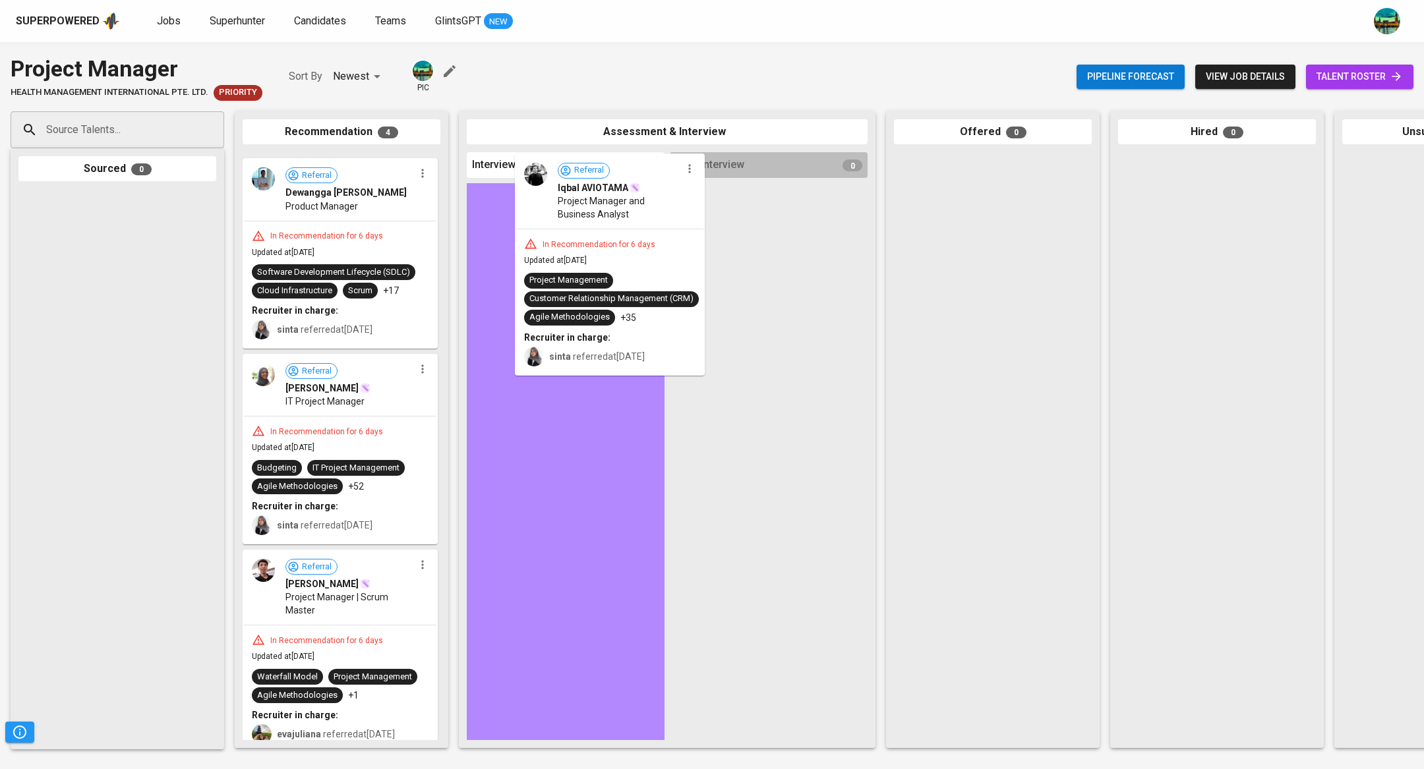
drag, startPoint x: 377, startPoint y: 225, endPoint x: 634, endPoint y: 250, distance: 258.3
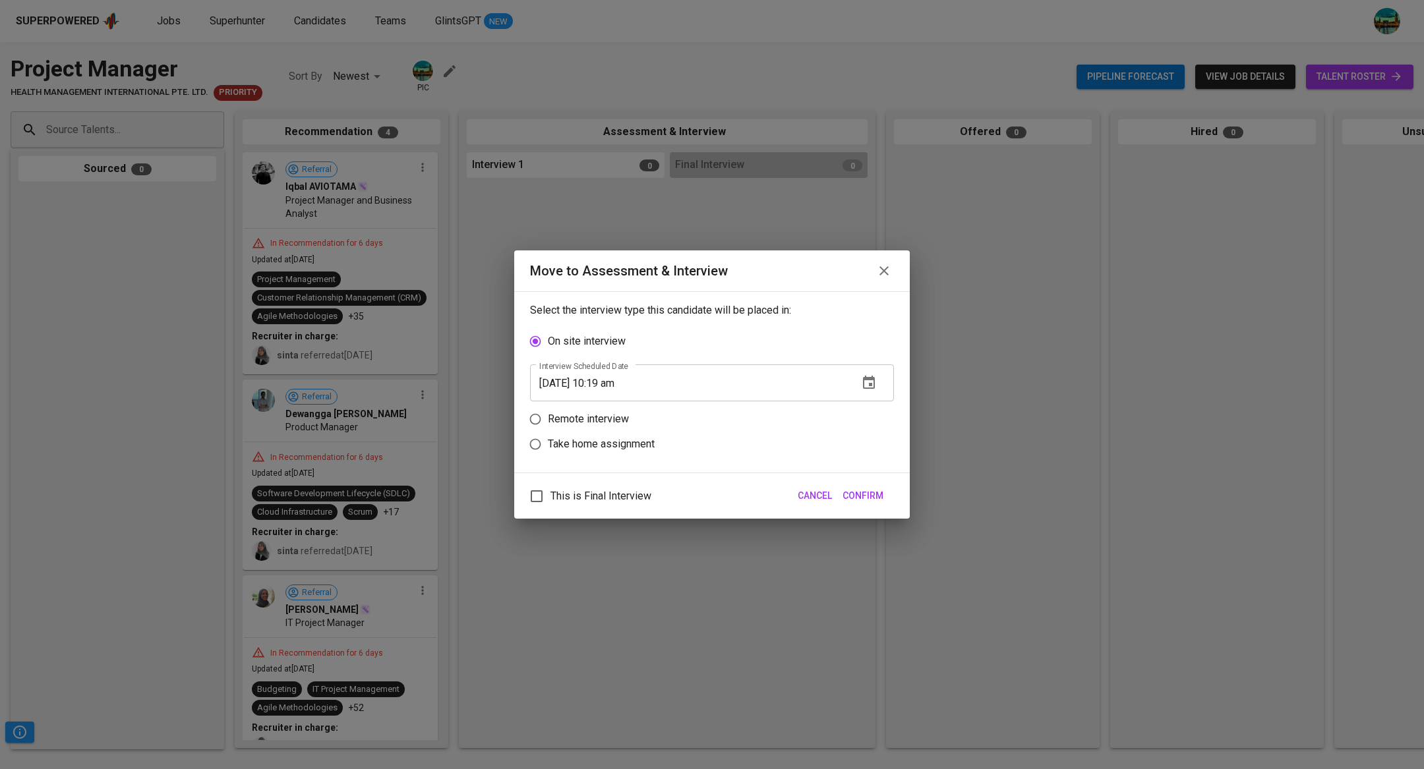
click at [593, 424] on p "Remote interview" at bounding box center [588, 419] width 81 height 16
click at [548, 424] on input "Remote interview" at bounding box center [535, 419] width 25 height 25
radio input "true"
click at [865, 485] on button "Confirm" at bounding box center [862, 496] width 51 height 24
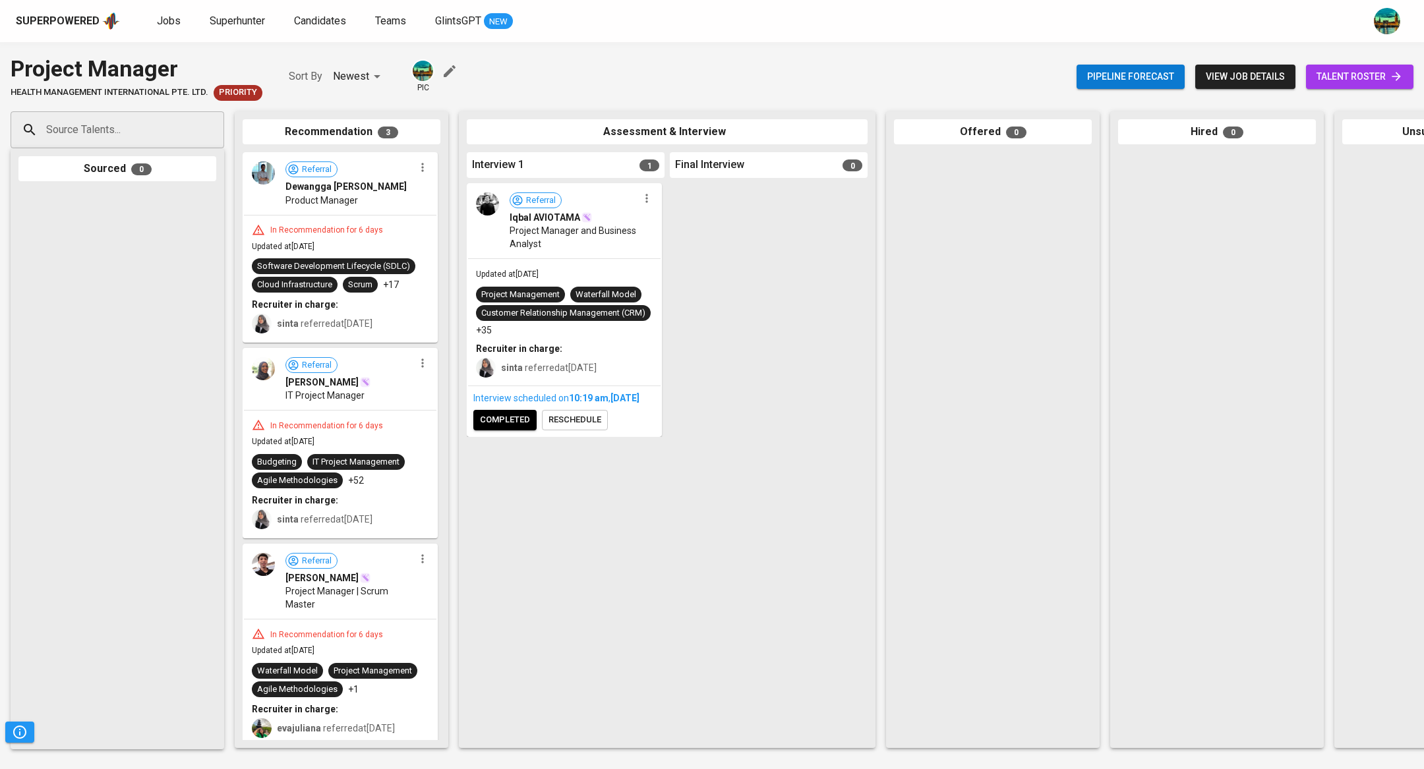
click at [562, 428] on span "reschedule" at bounding box center [575, 420] width 53 height 15
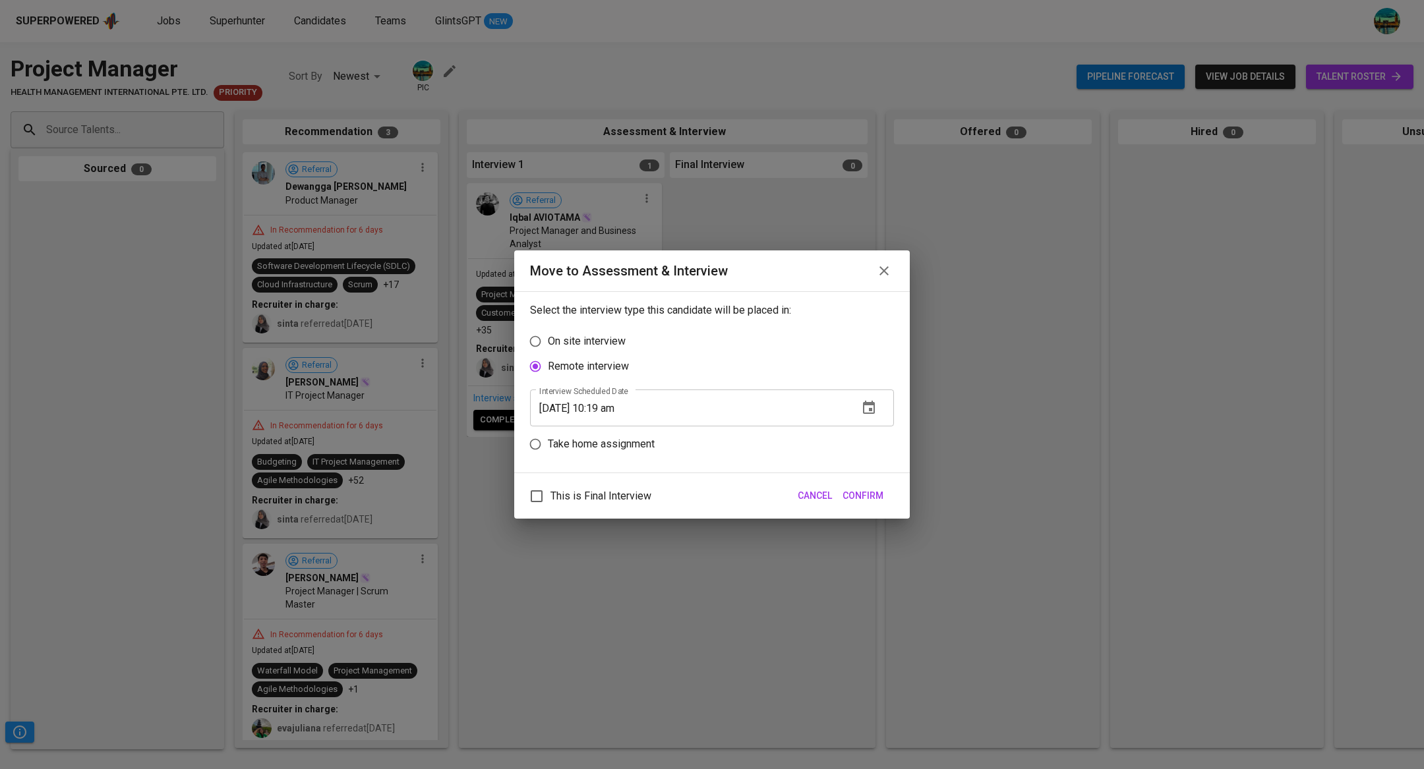
click at [873, 400] on icon "button" at bounding box center [869, 408] width 16 height 16
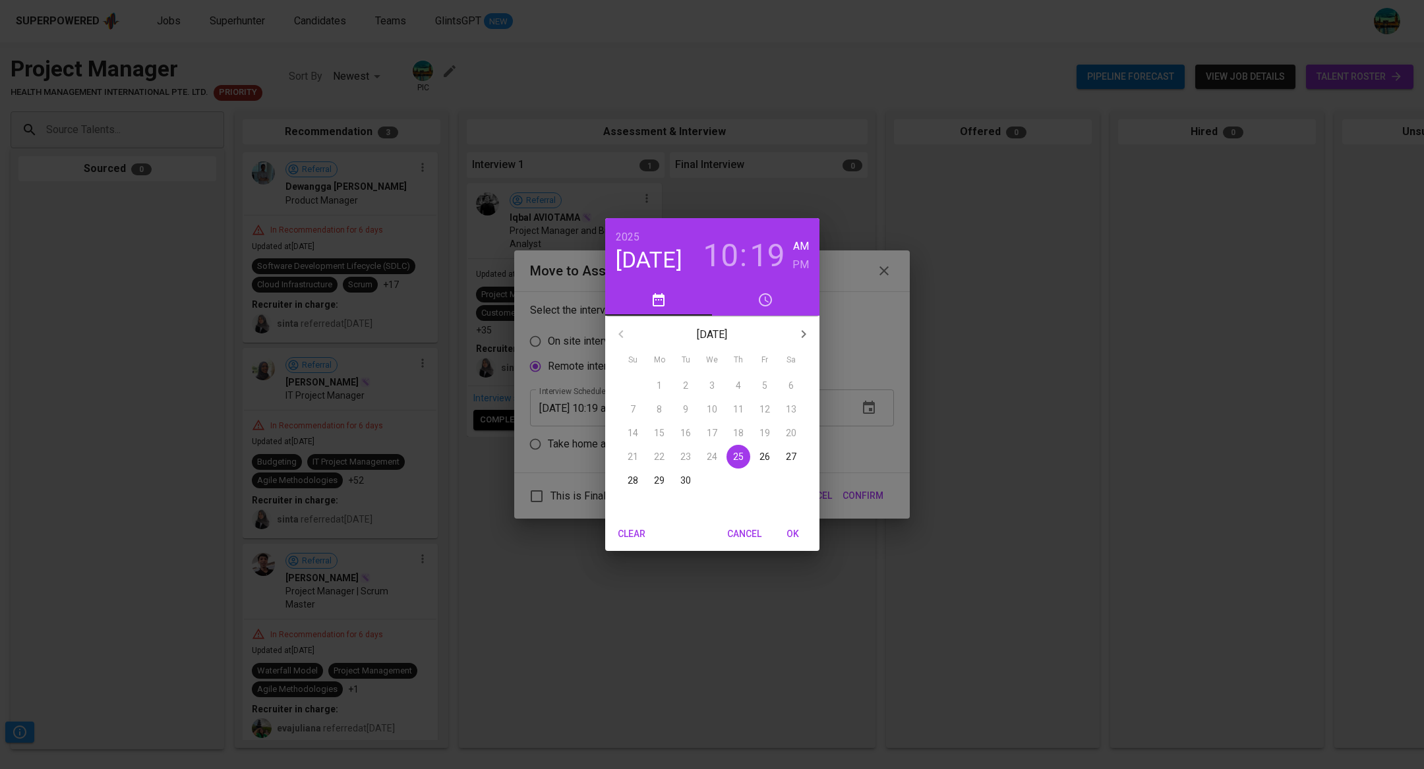
click at [663, 483] on p "29" at bounding box center [659, 480] width 11 height 13
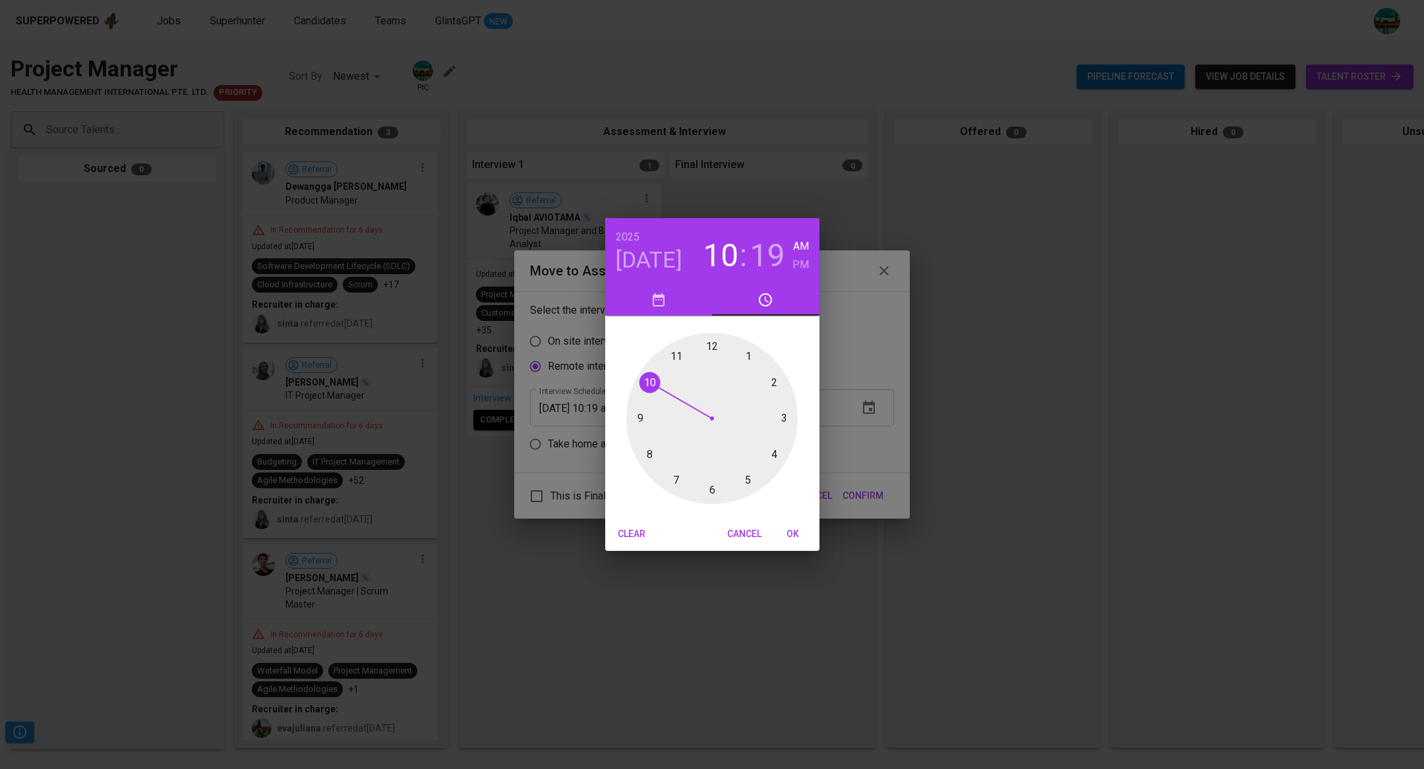
click at [713, 345] on div at bounding box center [711, 418] width 171 height 171
click at [710, 343] on div at bounding box center [711, 418] width 171 height 171
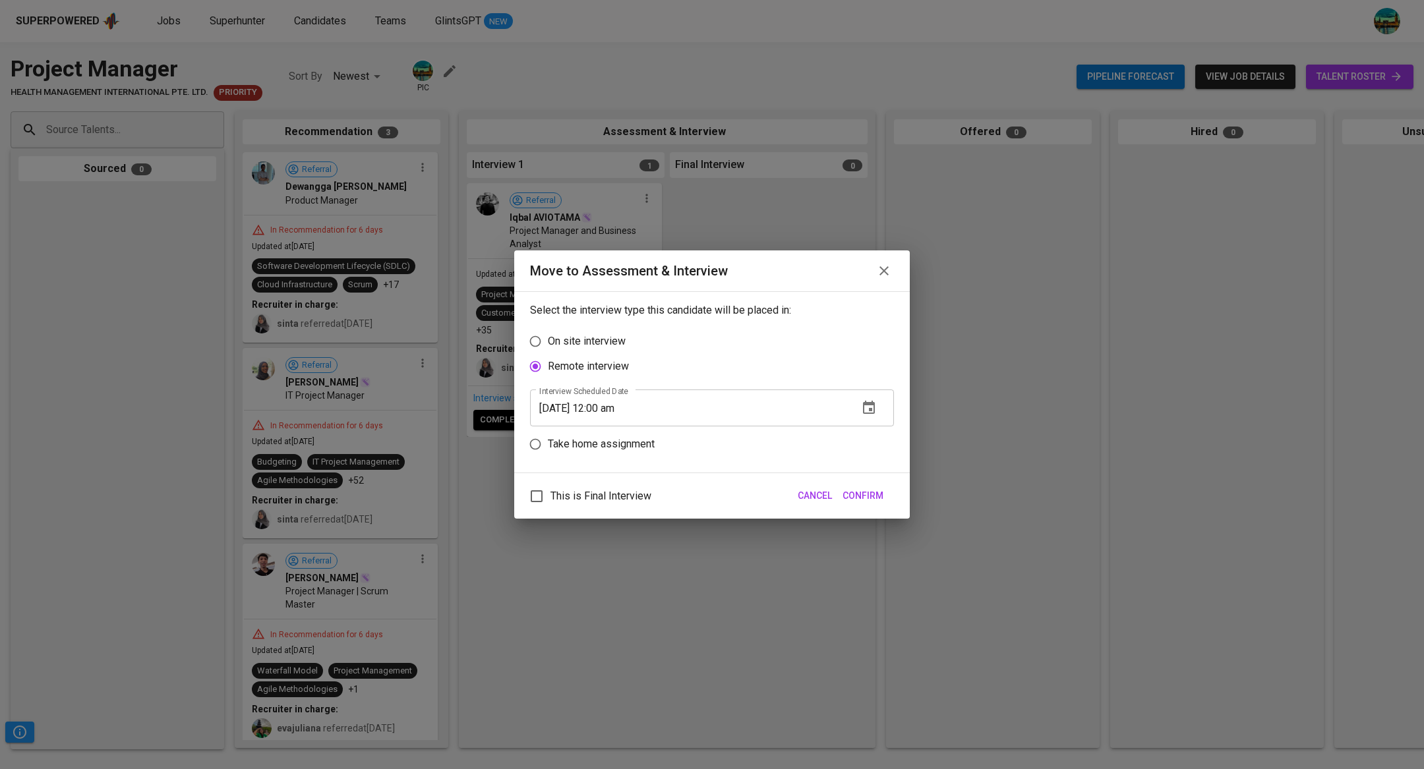
click at [865, 407] on icon "button" at bounding box center [869, 408] width 16 height 16
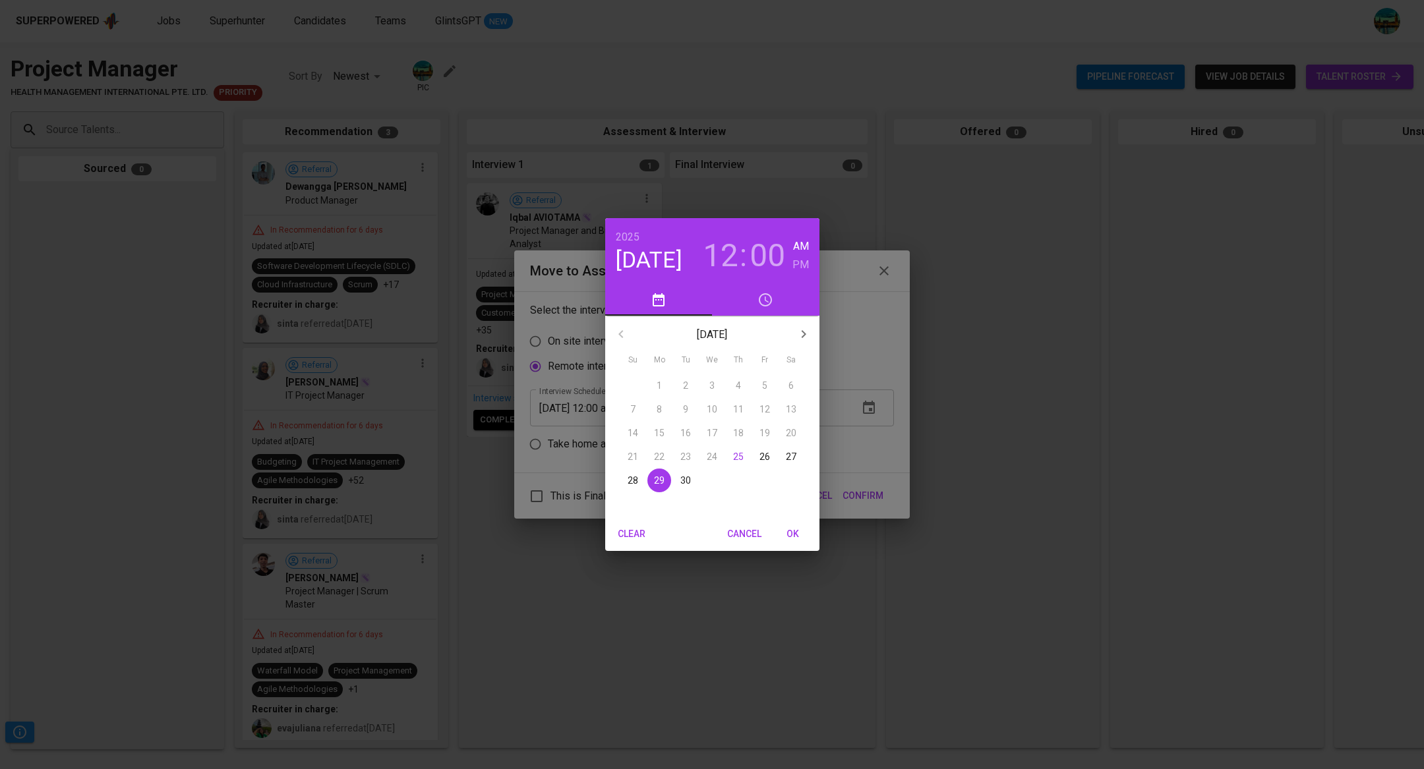
click at [731, 259] on h3 "12" at bounding box center [721, 255] width 36 height 37
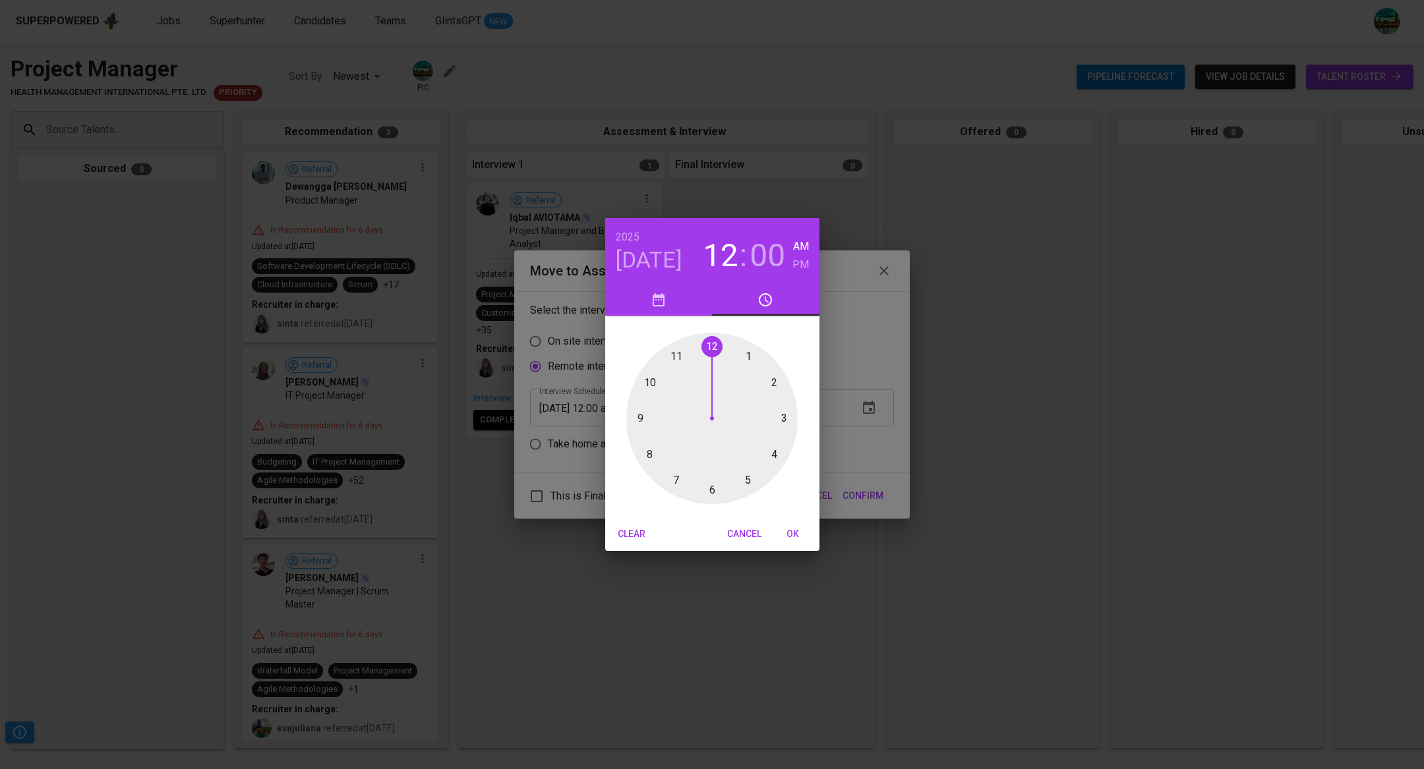
click at [773, 382] on div at bounding box center [711, 418] width 171 height 171
click at [792, 266] on h6 "PM" at bounding box center [800, 265] width 16 height 18
click at [793, 523] on button "OK" at bounding box center [793, 534] width 42 height 24
type input "[DATE] 02:00 pm"
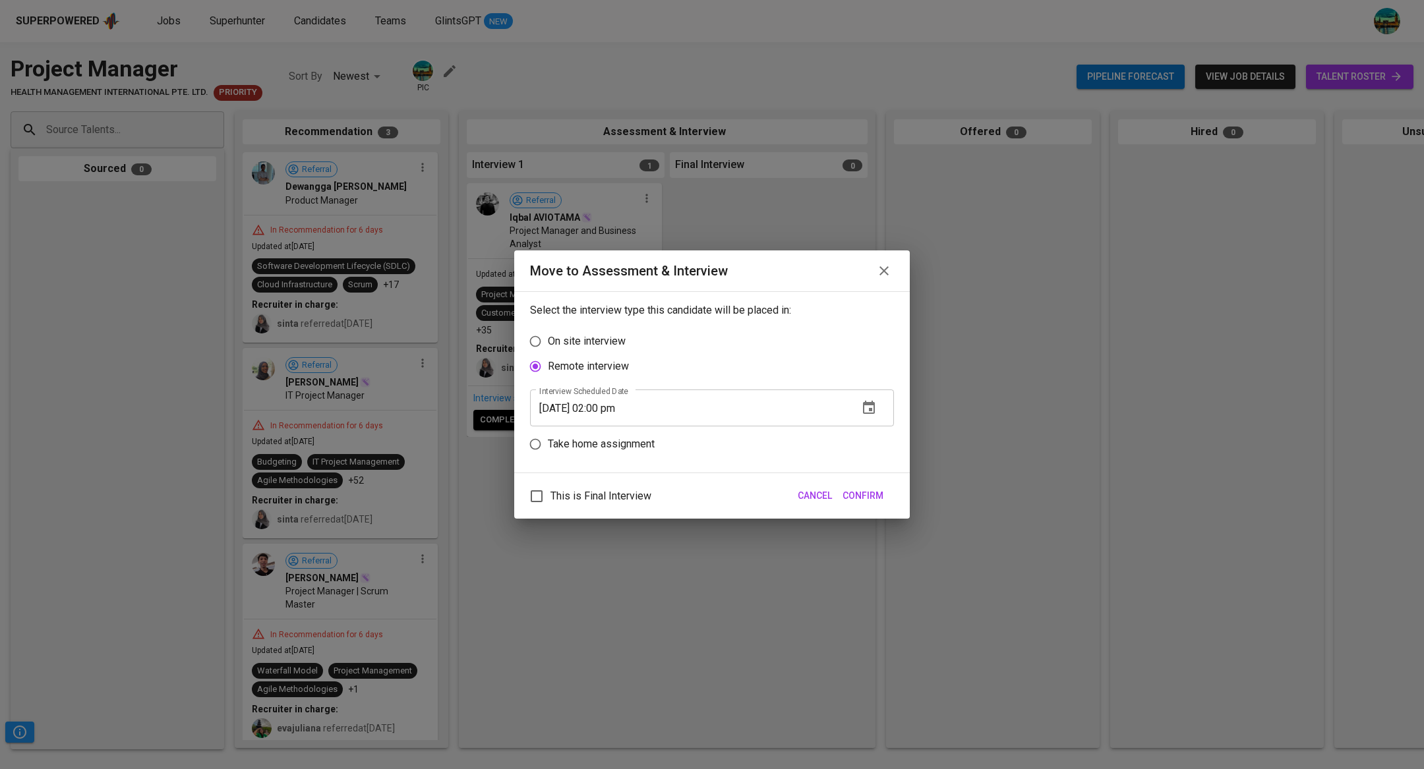
click at [872, 493] on span "Confirm" at bounding box center [863, 496] width 41 height 16
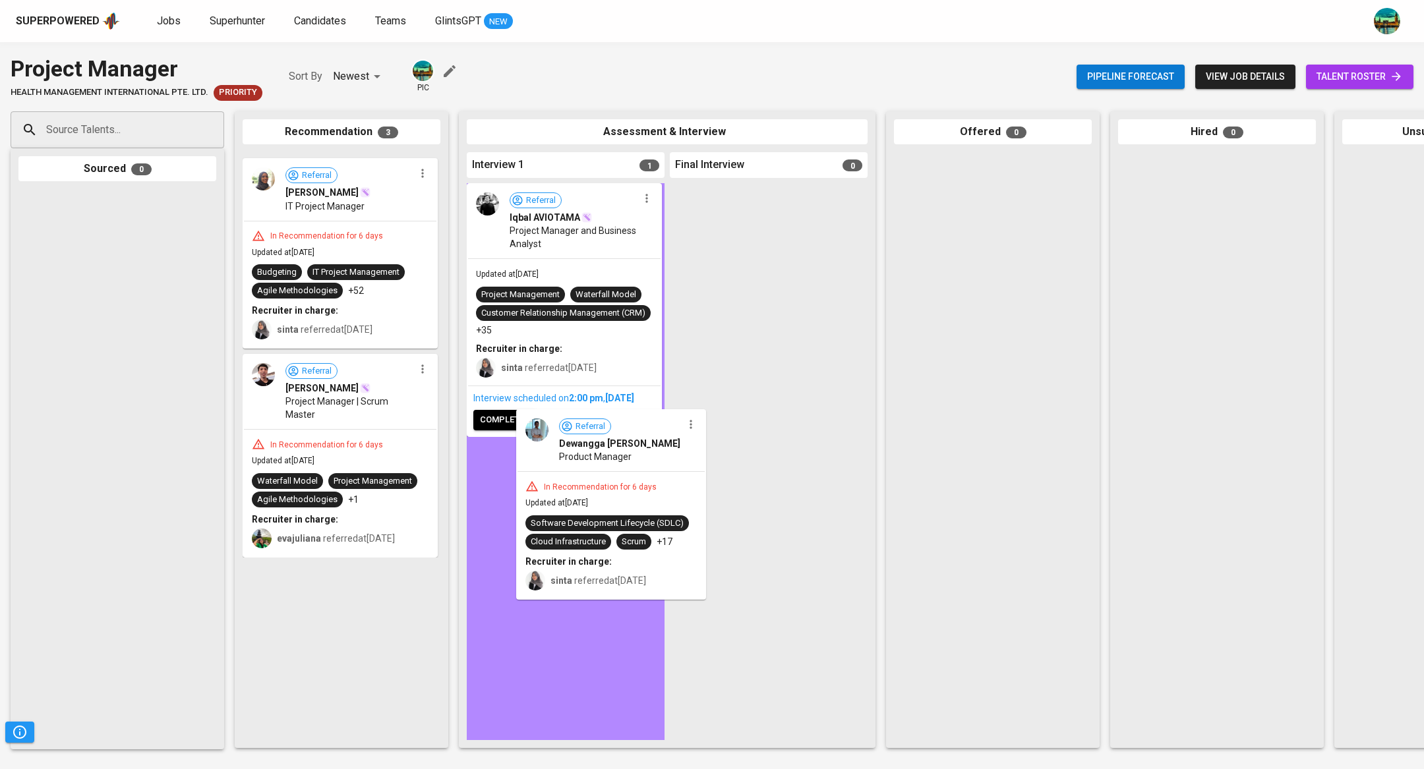
drag, startPoint x: 365, startPoint y: 194, endPoint x: 643, endPoint y: 460, distance: 383.8
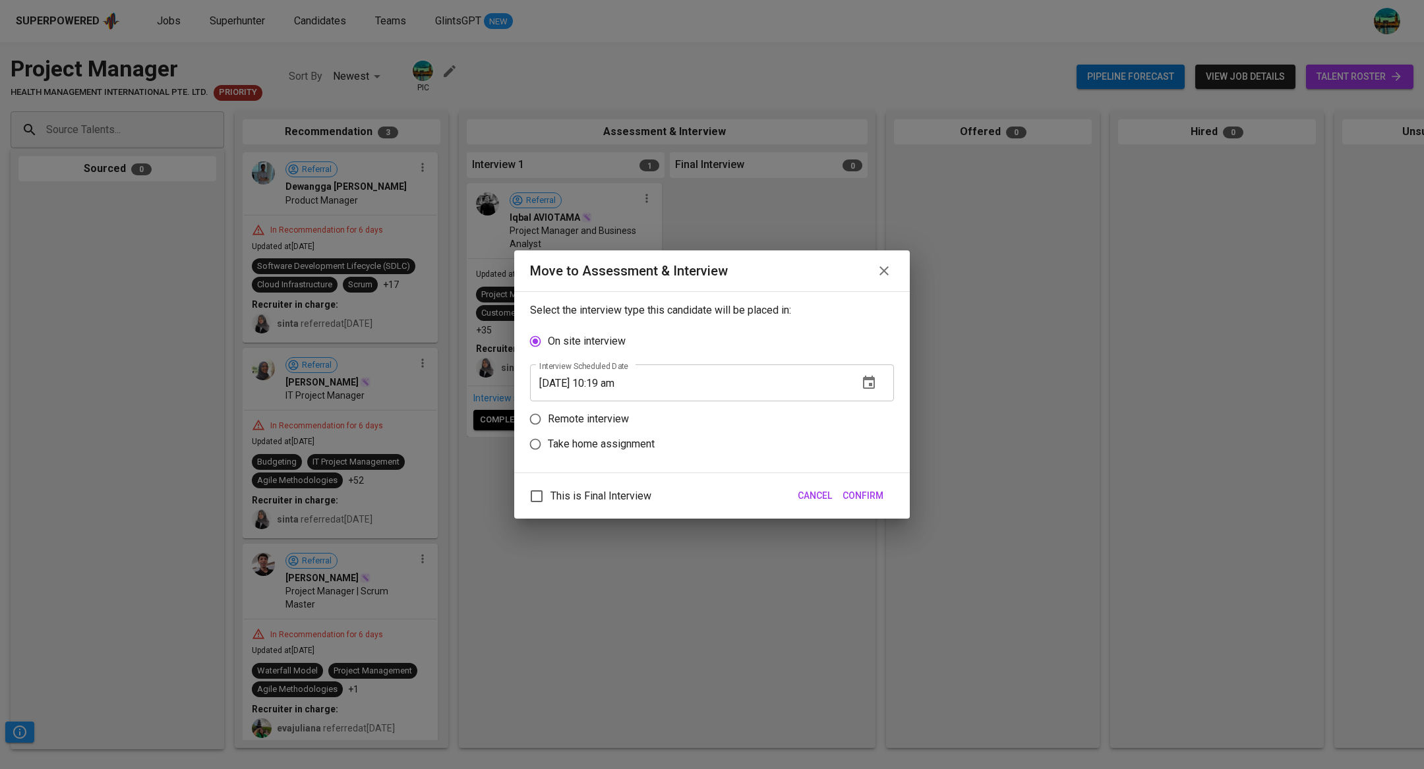
click at [616, 421] on p "Remote interview" at bounding box center [588, 419] width 81 height 16
click at [548, 421] on input "Remote interview" at bounding box center [535, 419] width 25 height 25
radio input "true"
click at [867, 407] on icon "button" at bounding box center [869, 408] width 16 height 16
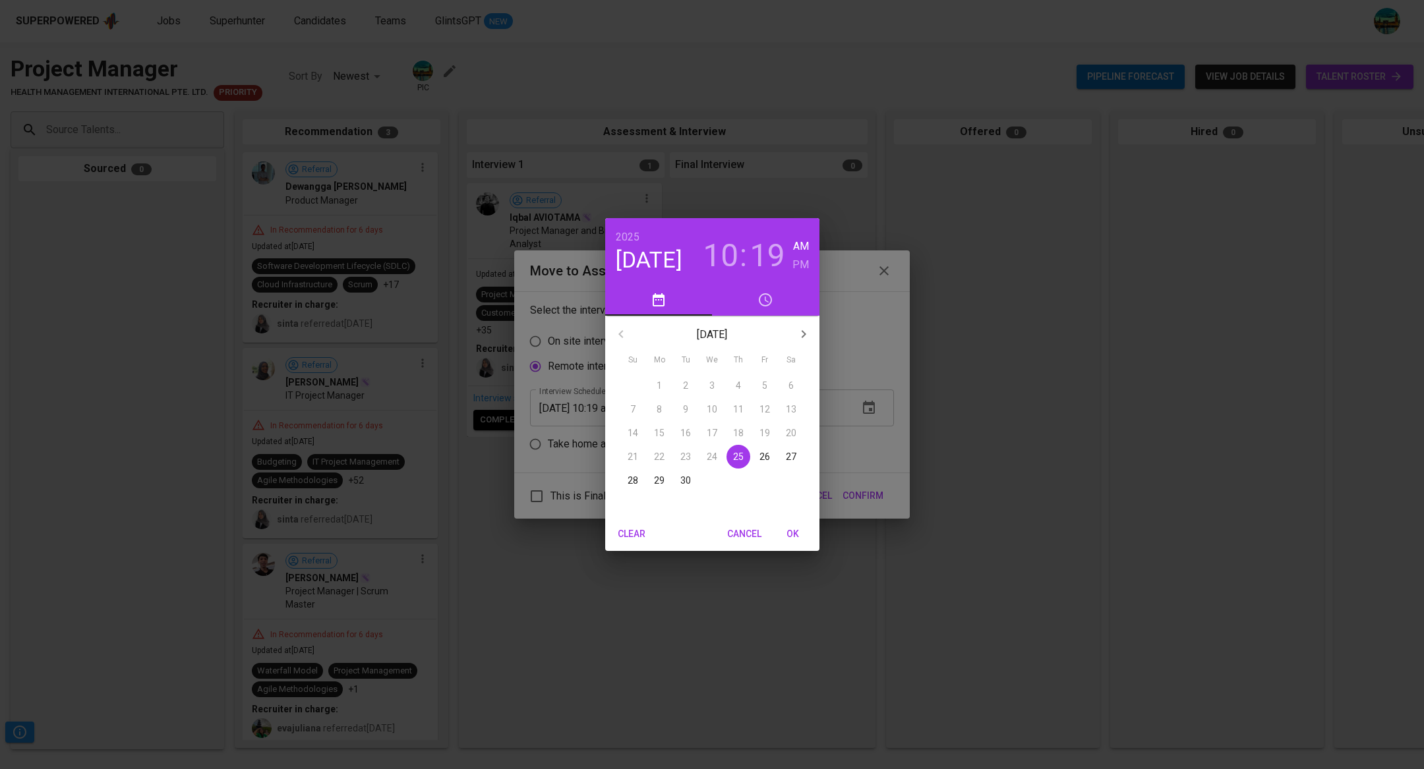
click at [656, 488] on button "29" at bounding box center [659, 481] width 24 height 24
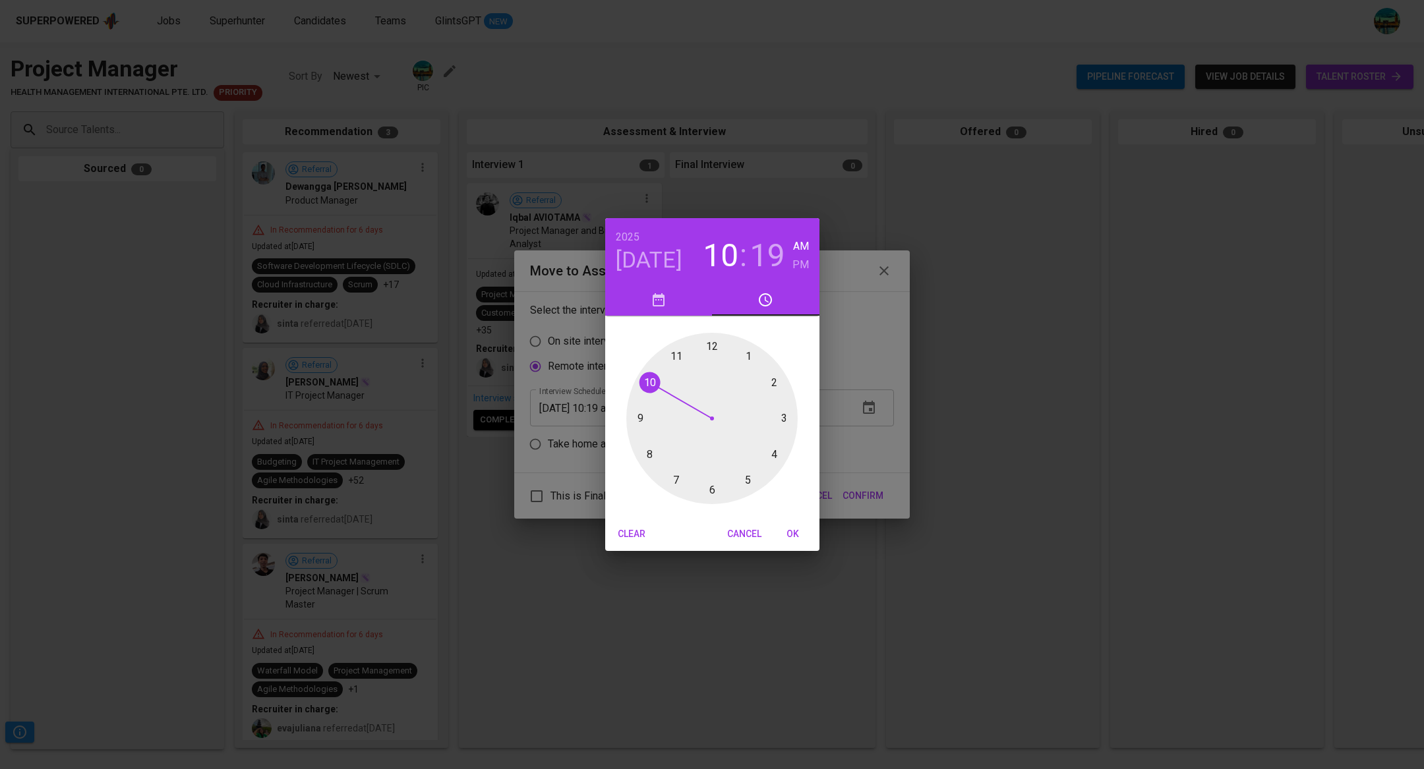
click at [748, 359] on div at bounding box center [711, 418] width 171 height 171
click at [803, 266] on h6 "PM" at bounding box center [800, 265] width 16 height 18
click at [713, 353] on div at bounding box center [711, 418] width 171 height 171
type input "[DATE] 01:00 pm"
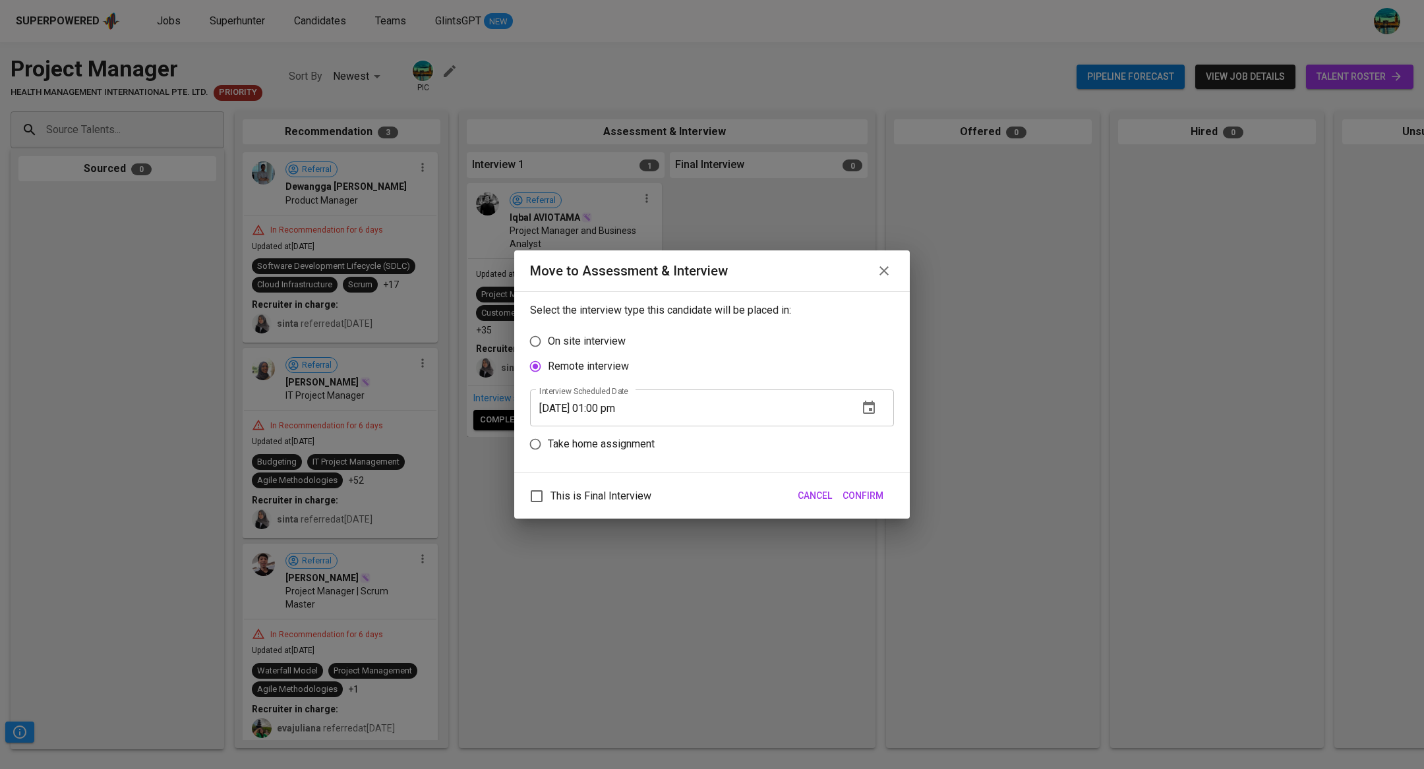
click at [866, 493] on span "Confirm" at bounding box center [863, 496] width 41 height 16
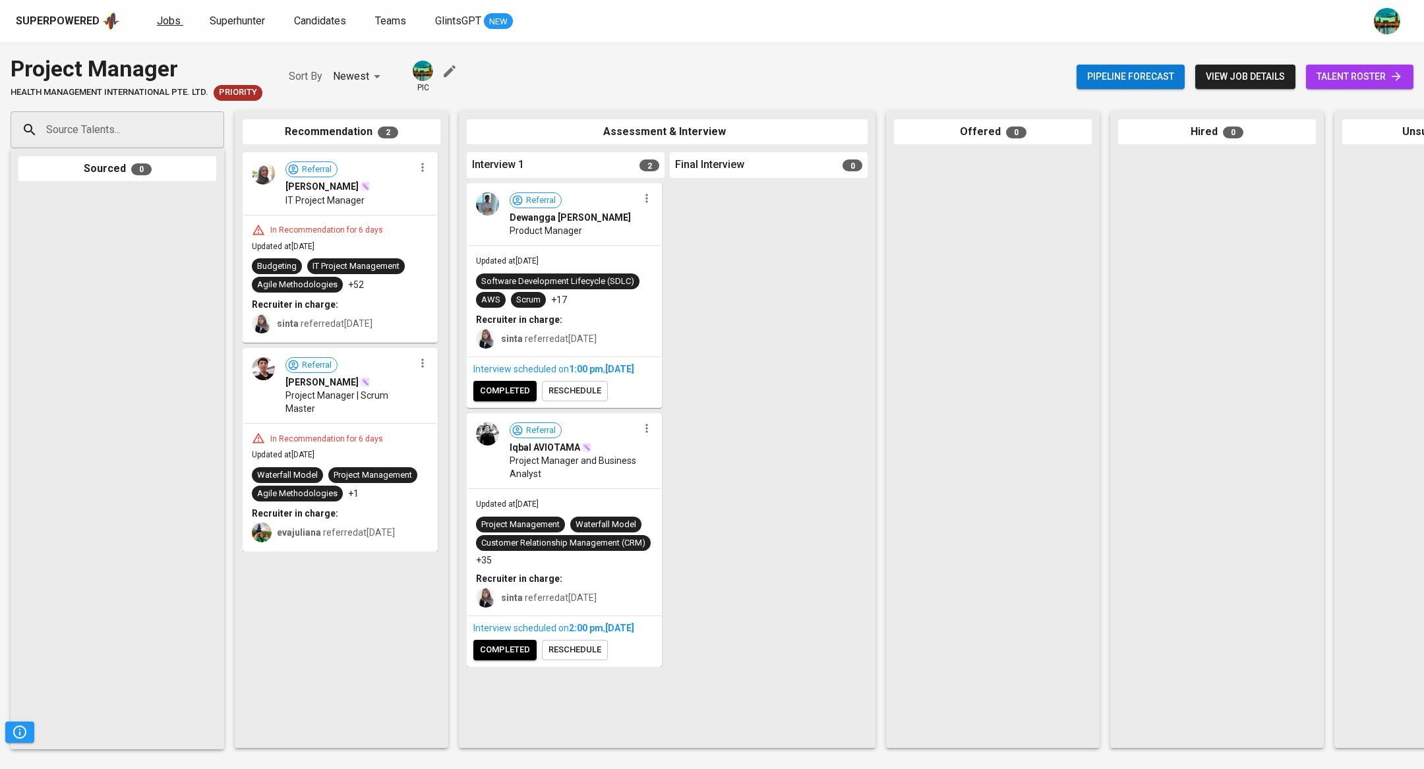
click at [161, 22] on span "Jobs" at bounding box center [169, 21] width 24 height 13
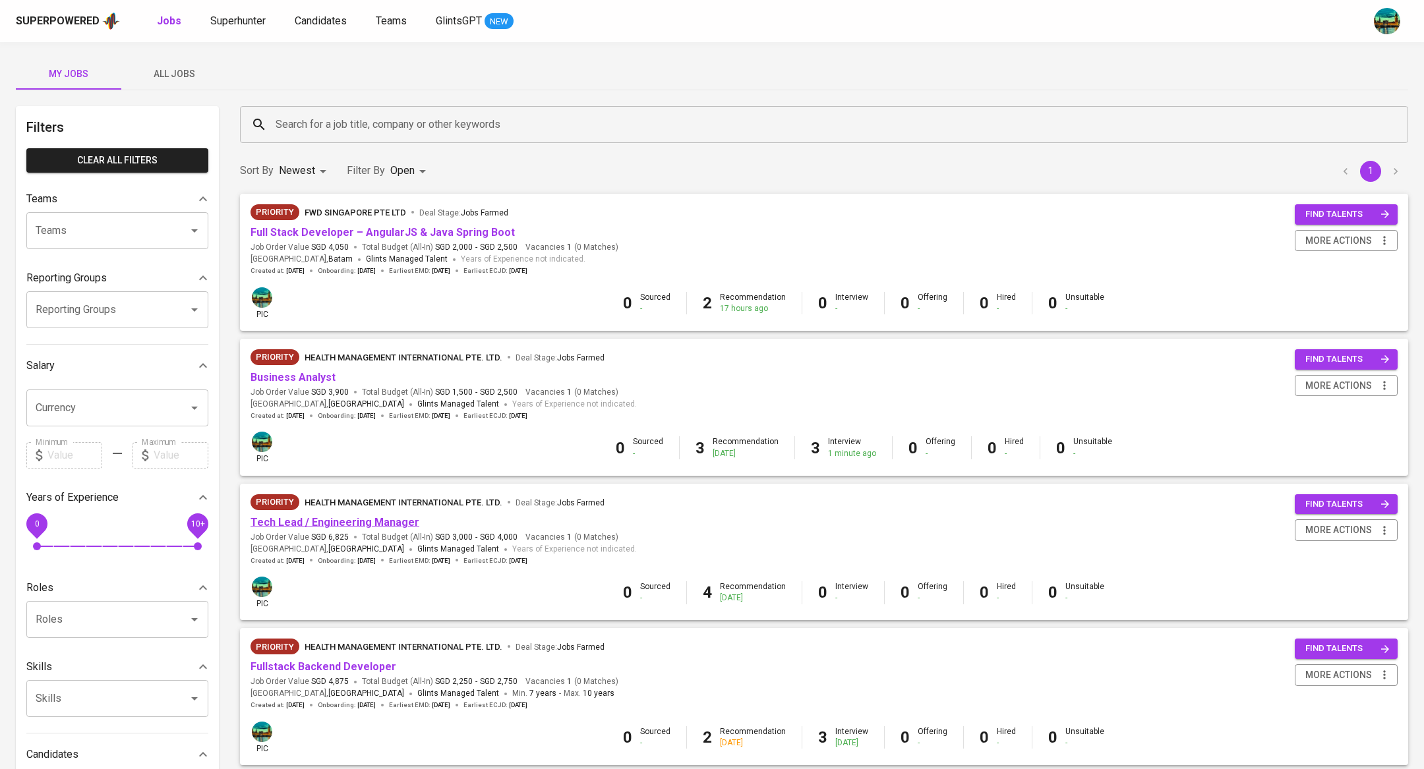
click at [380, 520] on link "Tech Lead / Engineering Manager" at bounding box center [335, 522] width 169 height 13
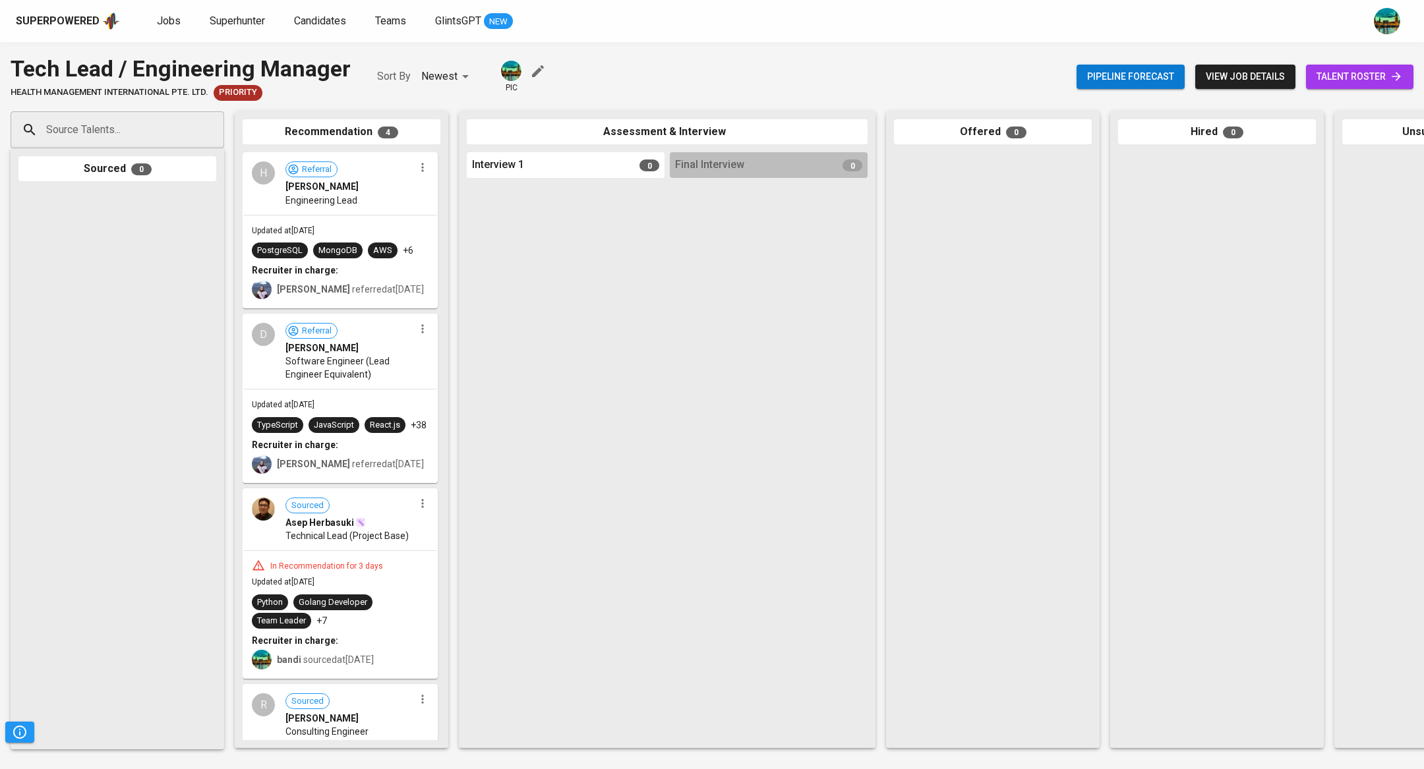
click at [1386, 86] on link "talent roster" at bounding box center [1359, 77] width 107 height 24
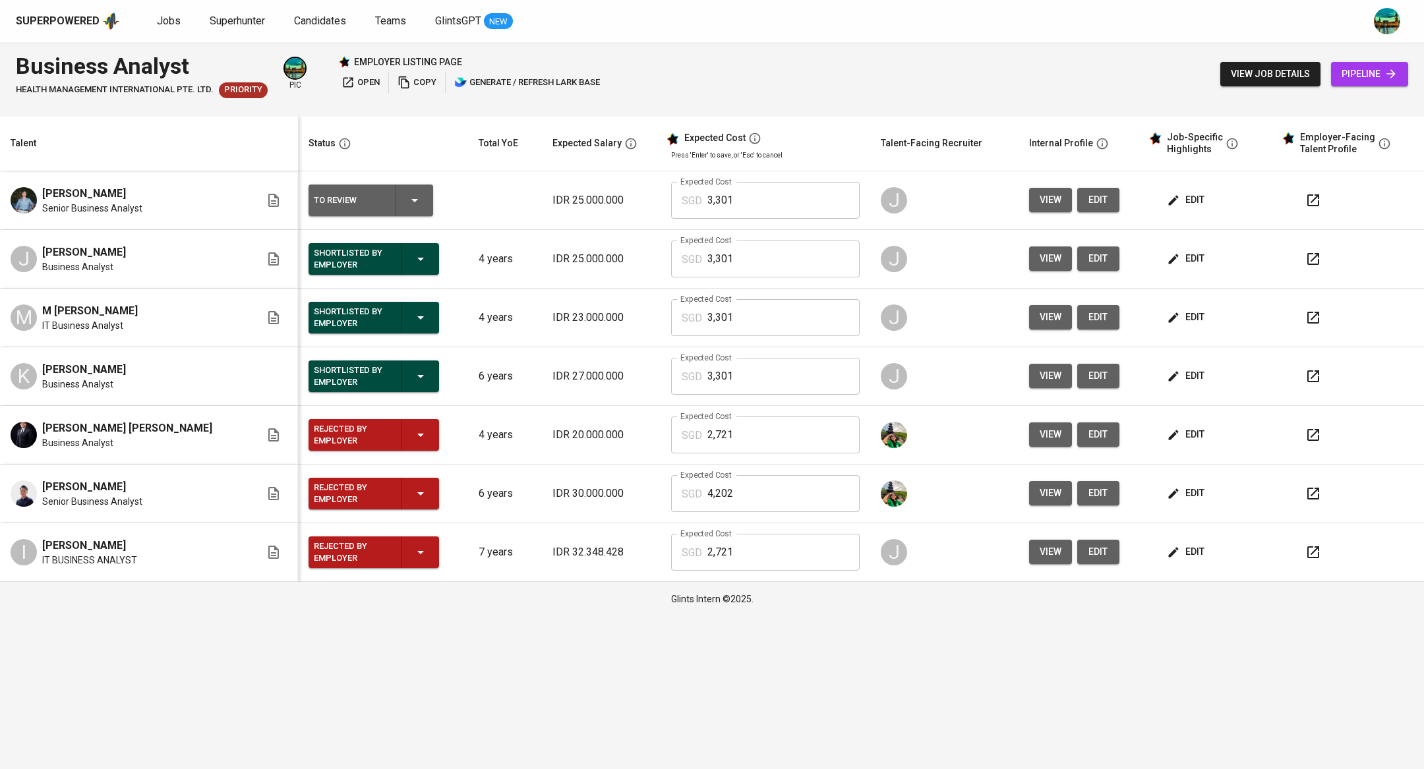
click at [164, 17] on span "Jobs" at bounding box center [169, 21] width 24 height 13
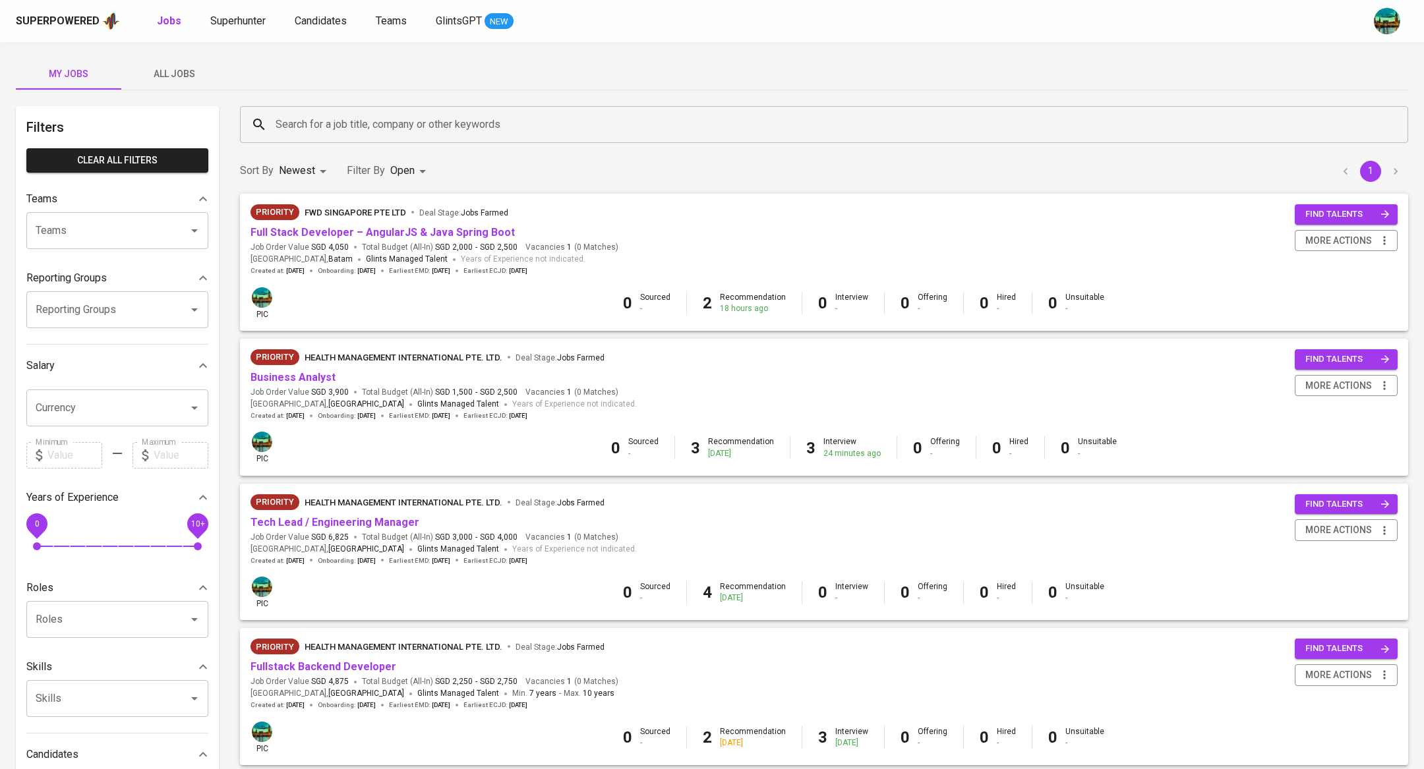
scroll to position [375, 0]
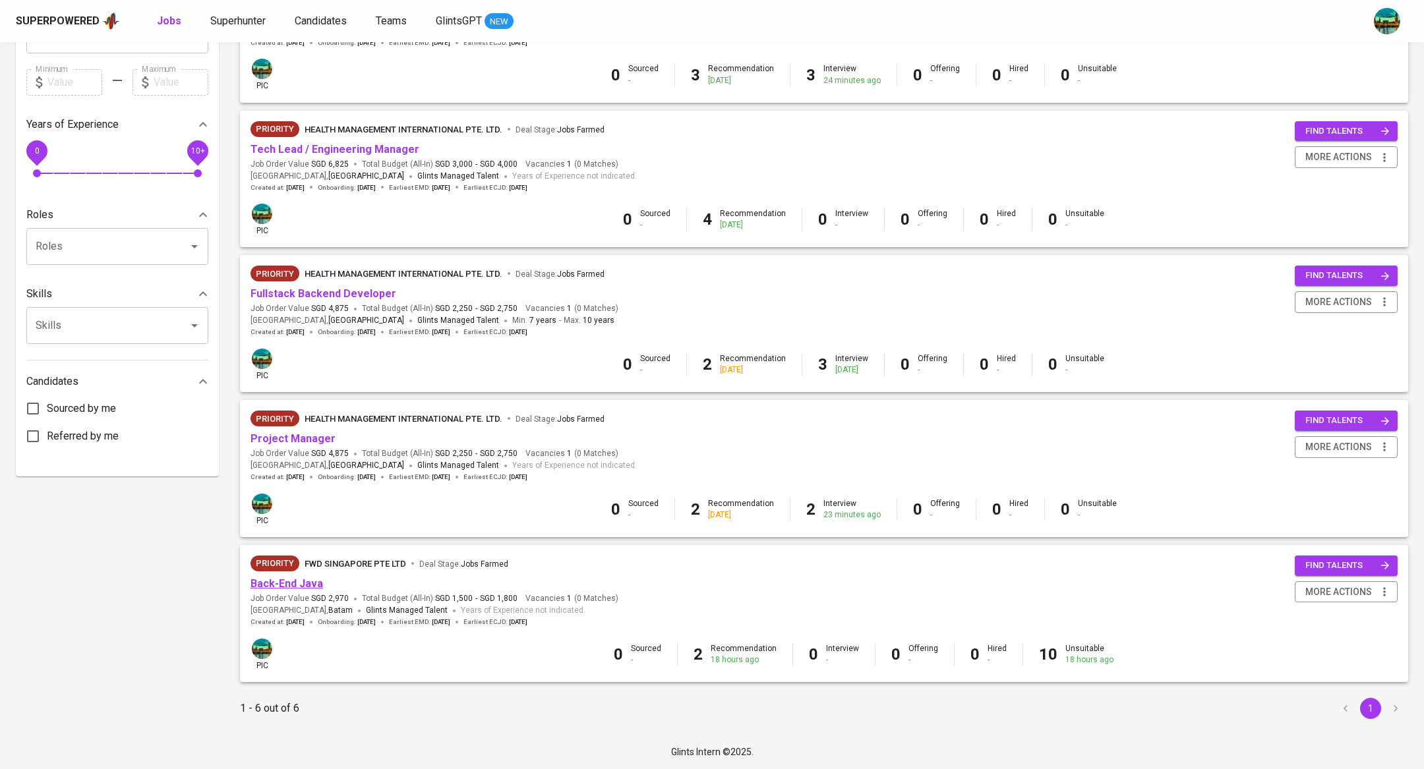
click at [308, 582] on link "Back-End Java" at bounding box center [287, 584] width 73 height 13
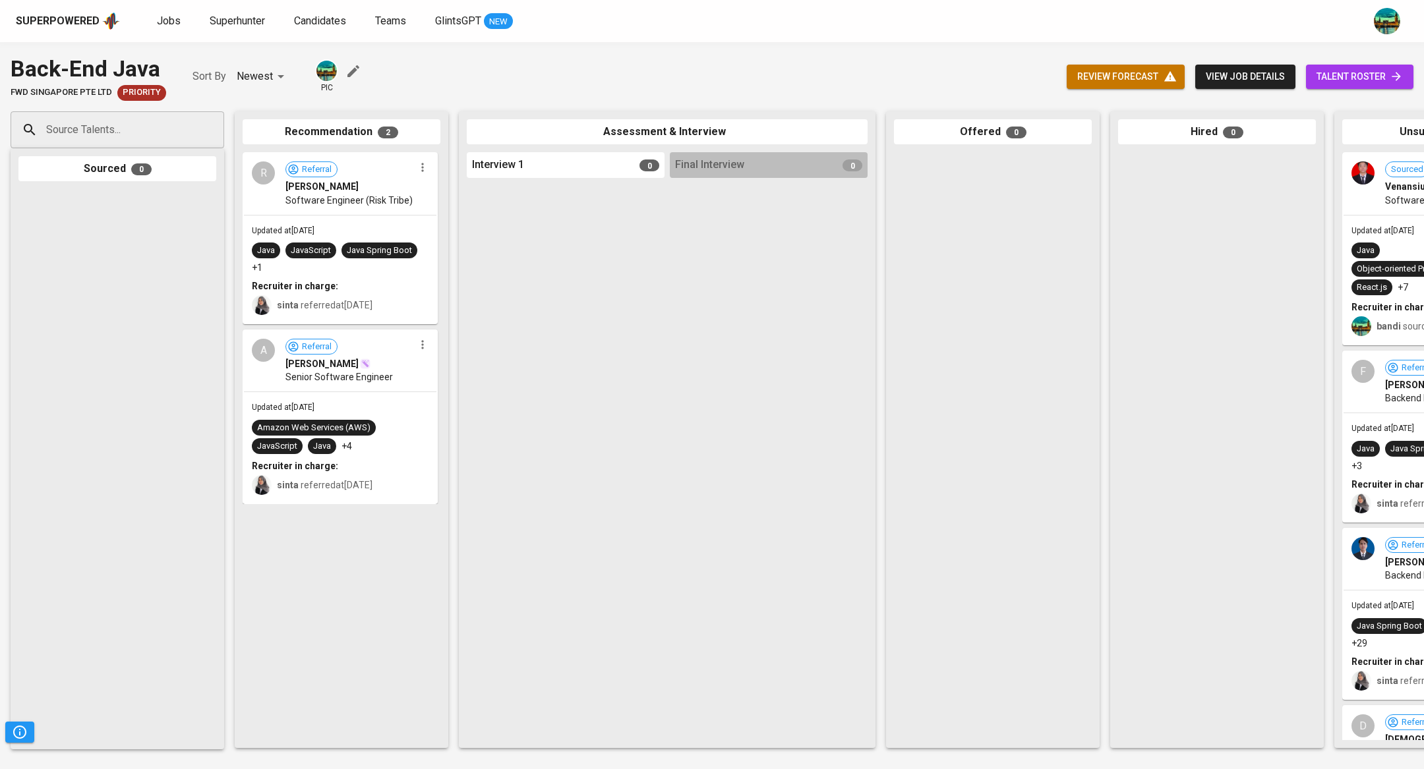
click at [163, 129] on input "Source Talents..." at bounding box center [112, 129] width 138 height 25
paste input "+6281230176674"
type input "+628123017667"
paste input "sp.mastama@gmail.com"
type input "sp.mastama@gmail.com"
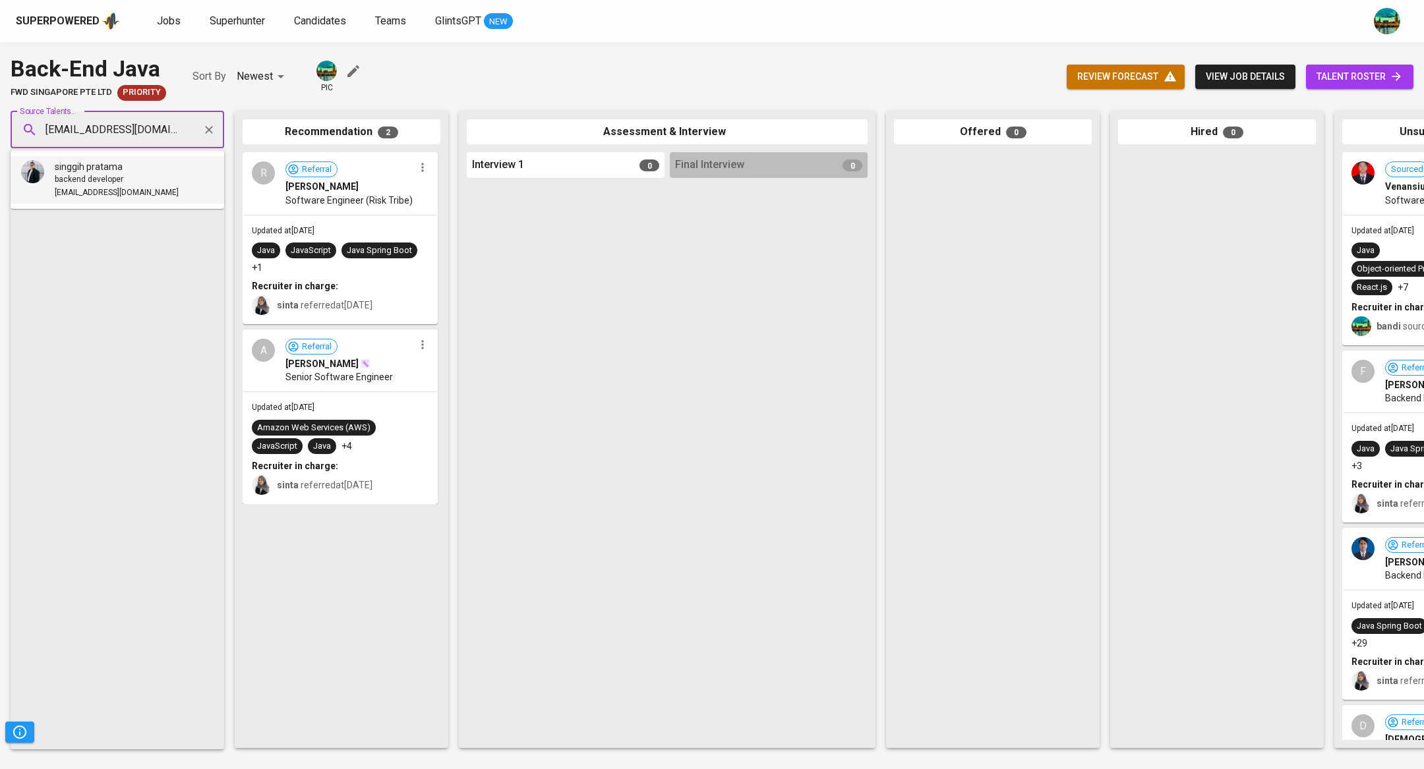
click at [125, 185] on div "backend developer" at bounding box center [117, 179] width 124 height 13
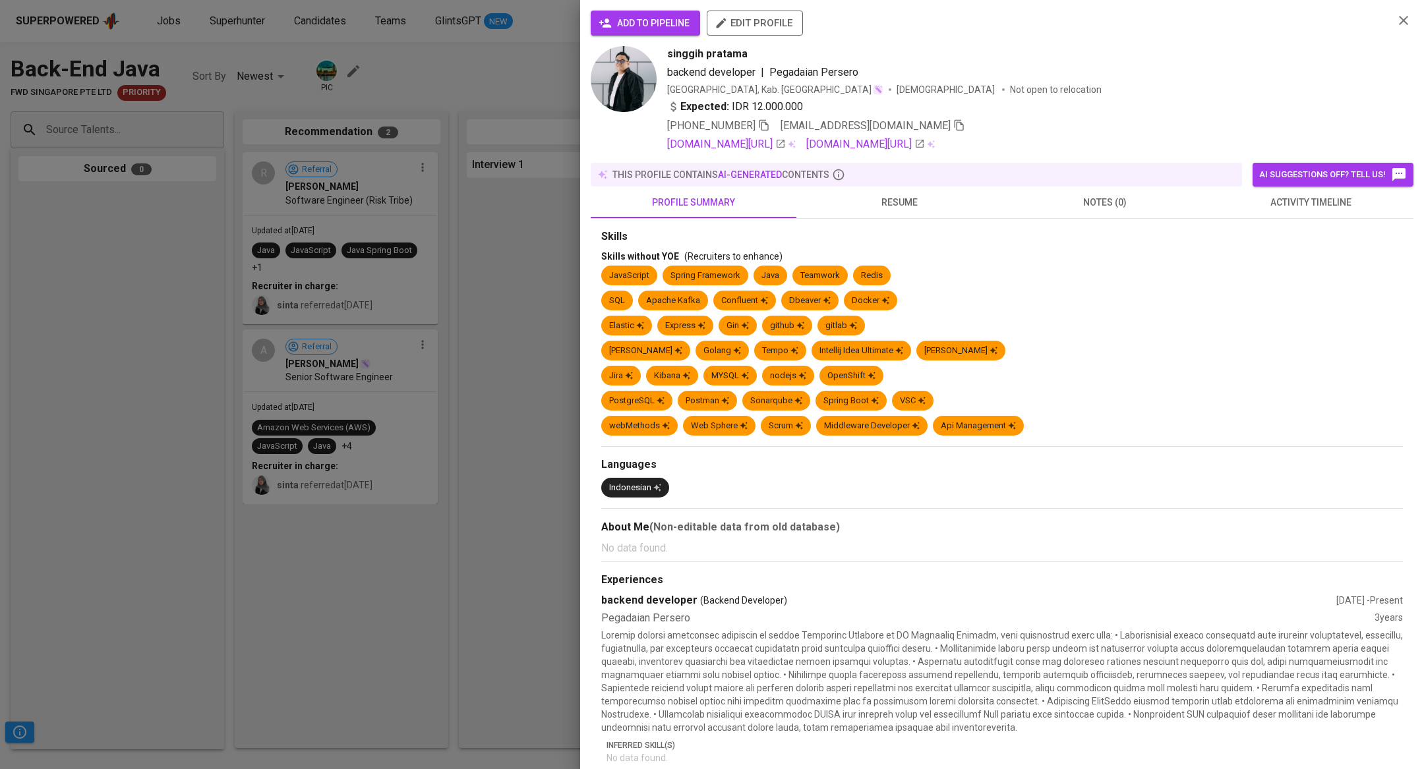
click at [1319, 200] on span "activity timeline" at bounding box center [1311, 202] width 190 height 16
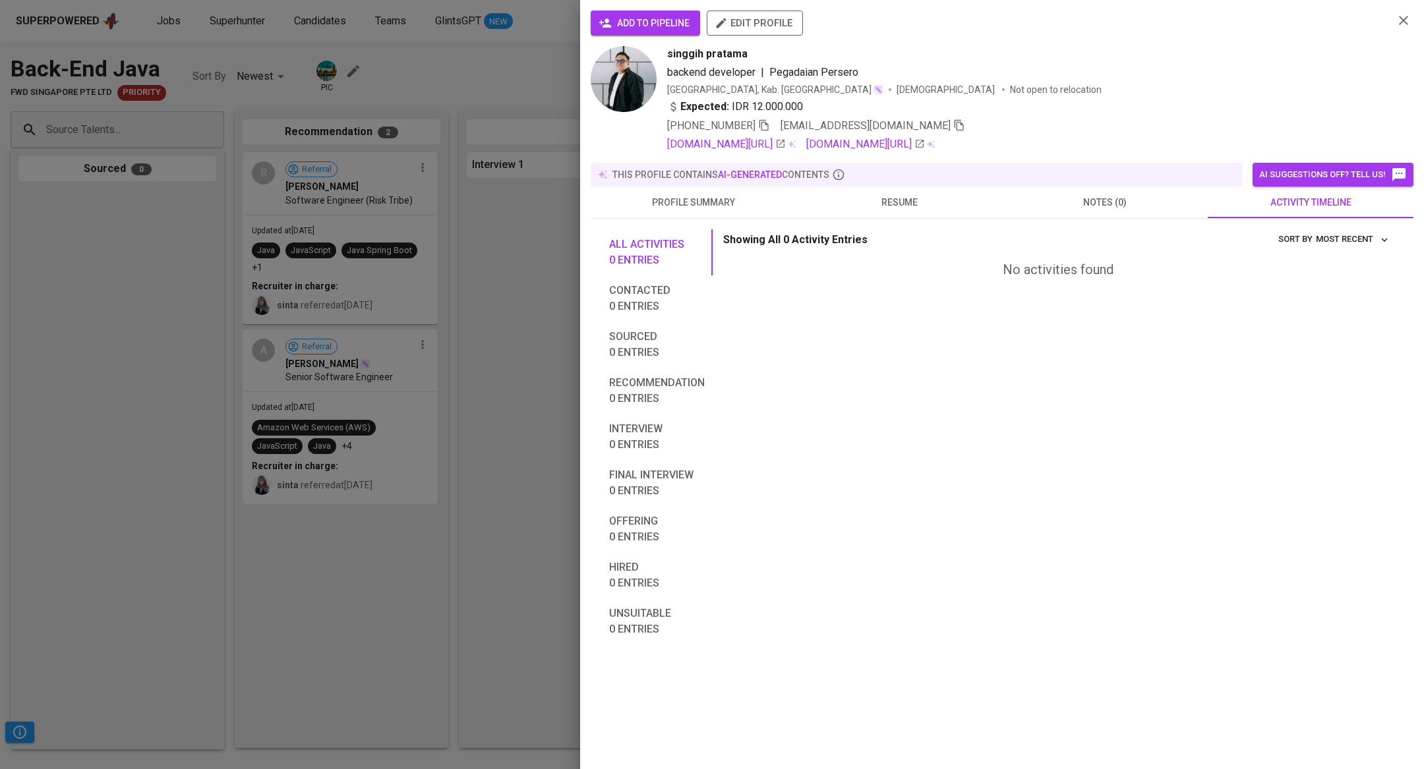
click at [1110, 199] on span "notes (0)" at bounding box center [1105, 202] width 190 height 16
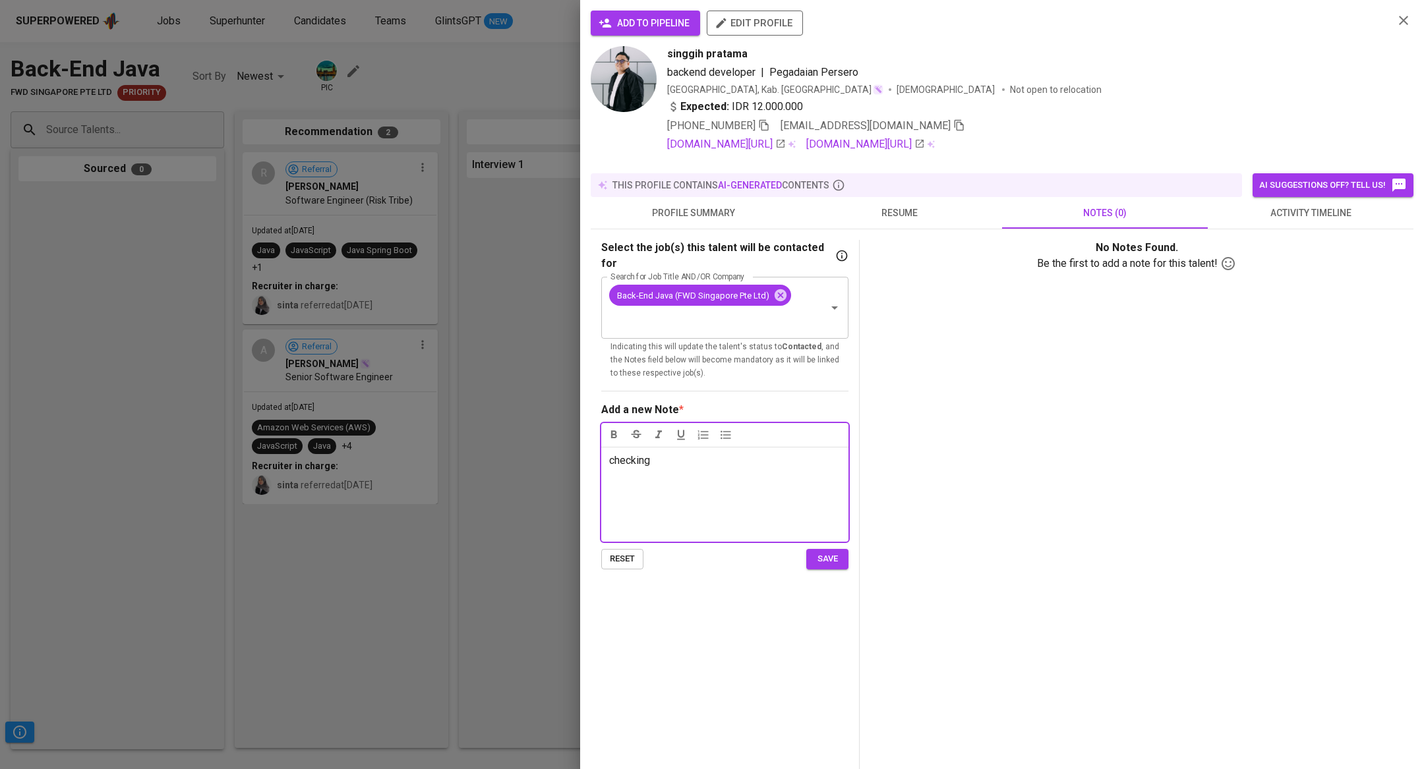
click at [834, 552] on span "save" at bounding box center [827, 559] width 29 height 15
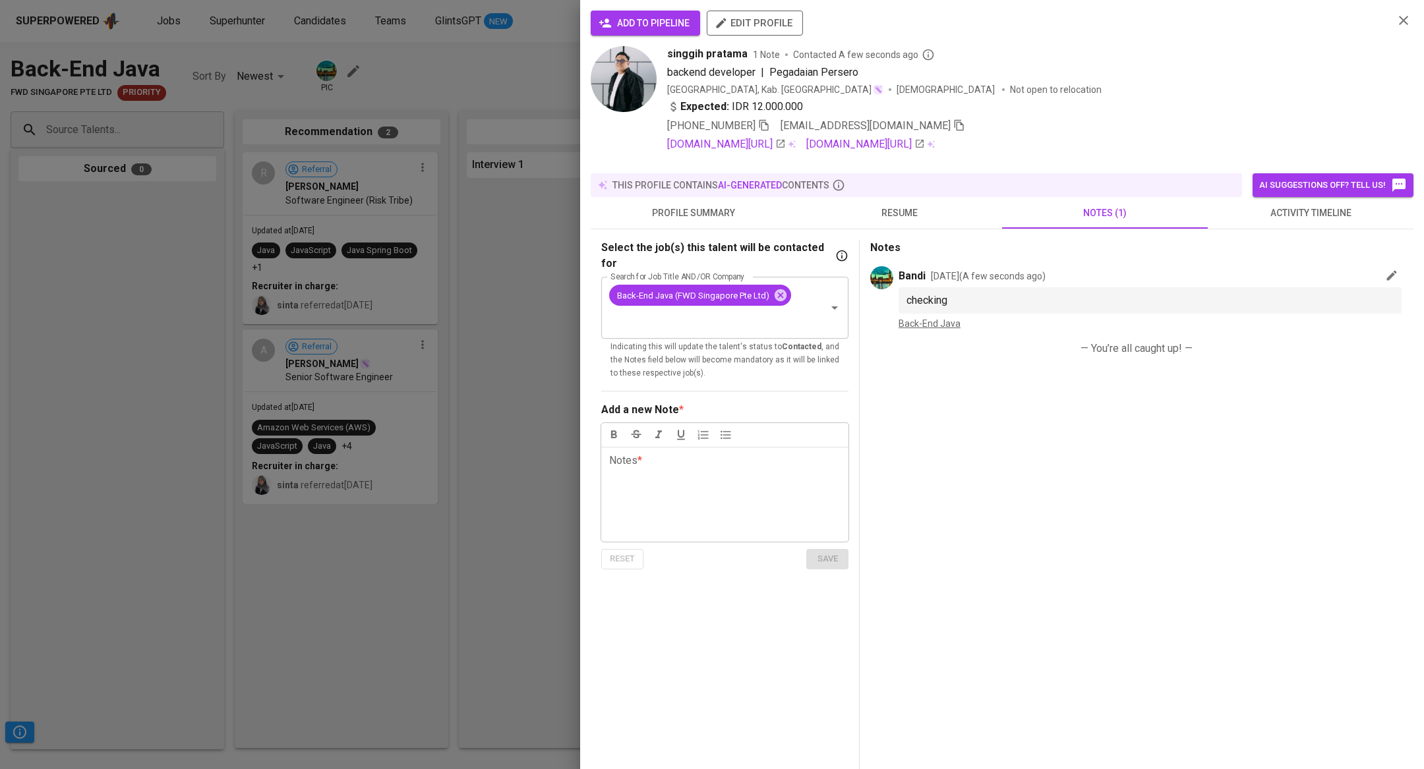
click at [1402, 20] on icon "button" at bounding box center [1403, 20] width 9 height 9
